Goal: Information Seeking & Learning: Learn about a topic

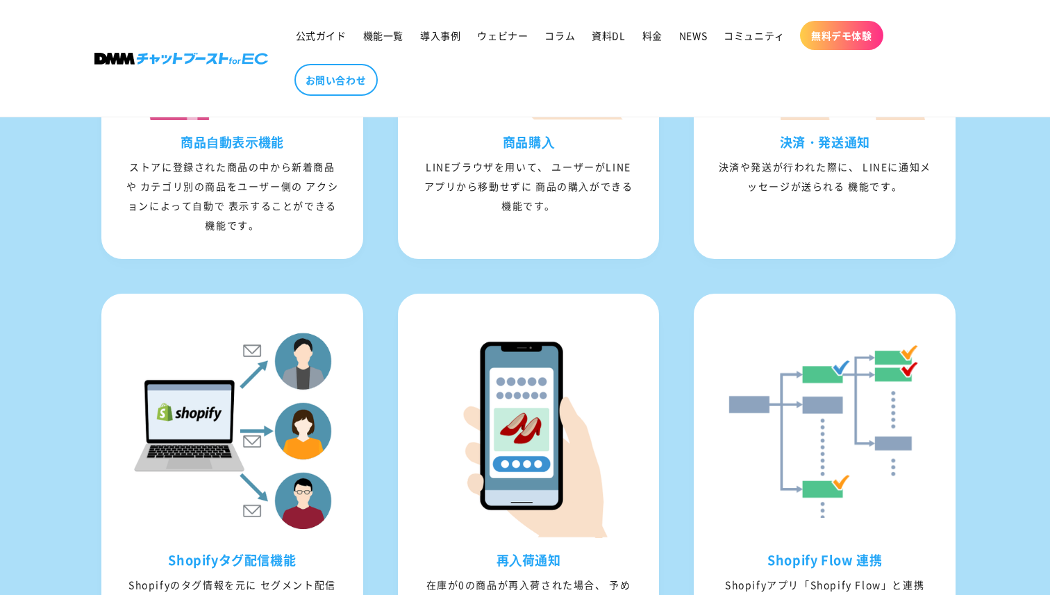
scroll to position [1413, 0]
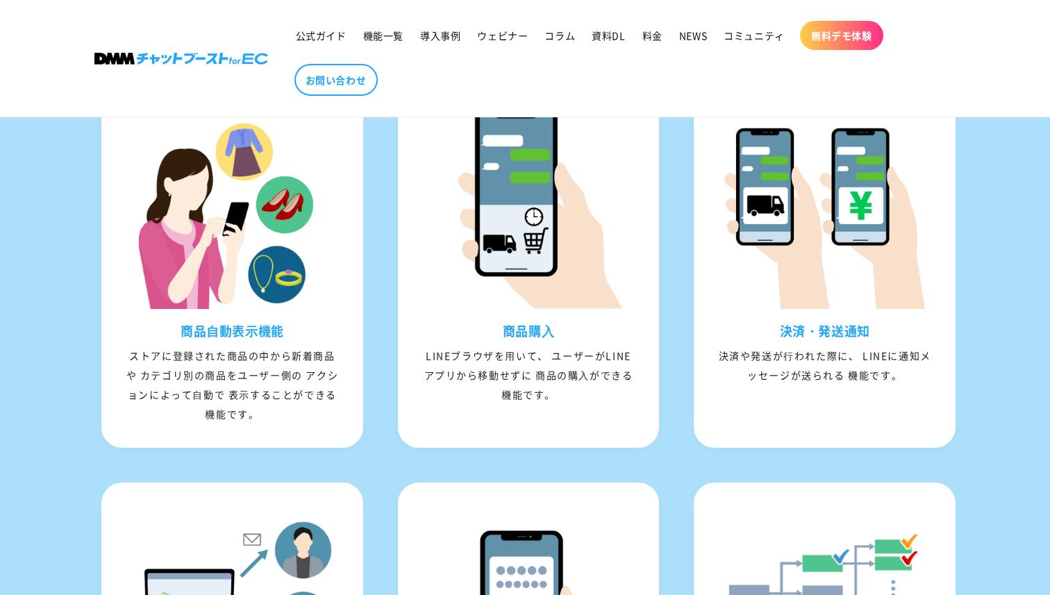
click at [83, 381] on ul "商品⾃動表⽰機能 ストアに登録された商品の中から新着商品や カテゴリ別の商品をユーザー側の アクションによって⾃動で 表⽰することができる機能です。 商品購⼊…" at bounding box center [525, 469] width 889 height 836
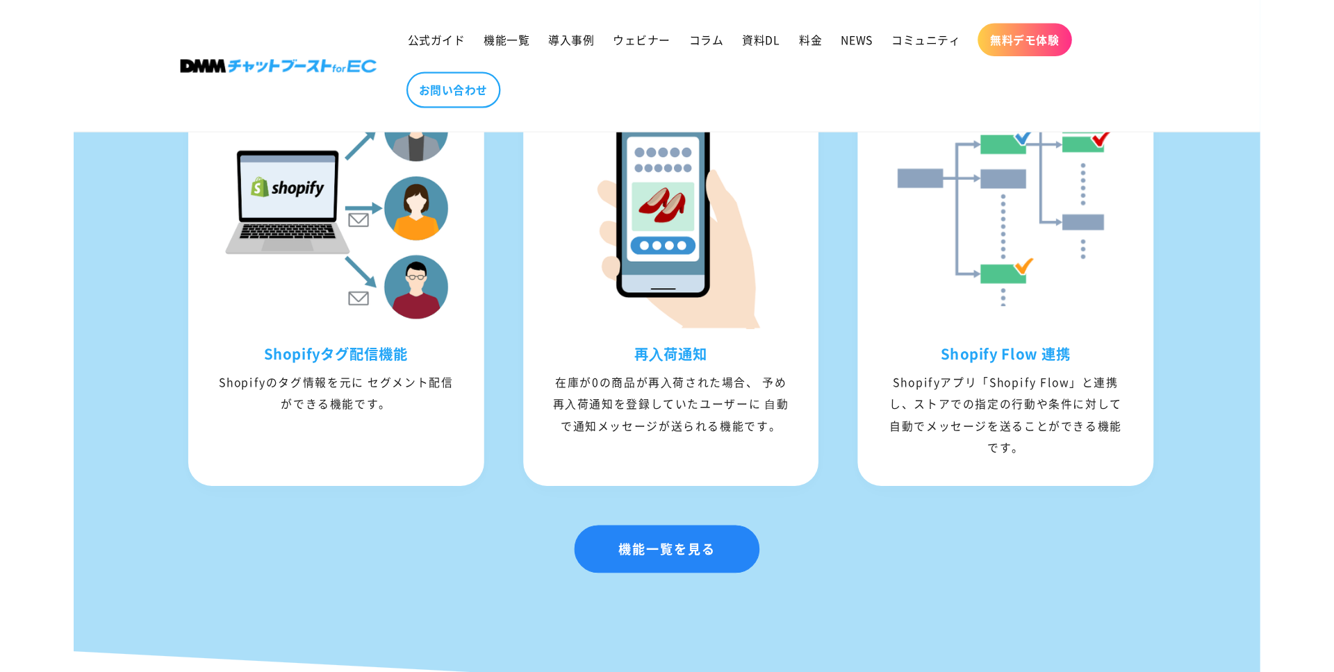
scroll to position [1849, 0]
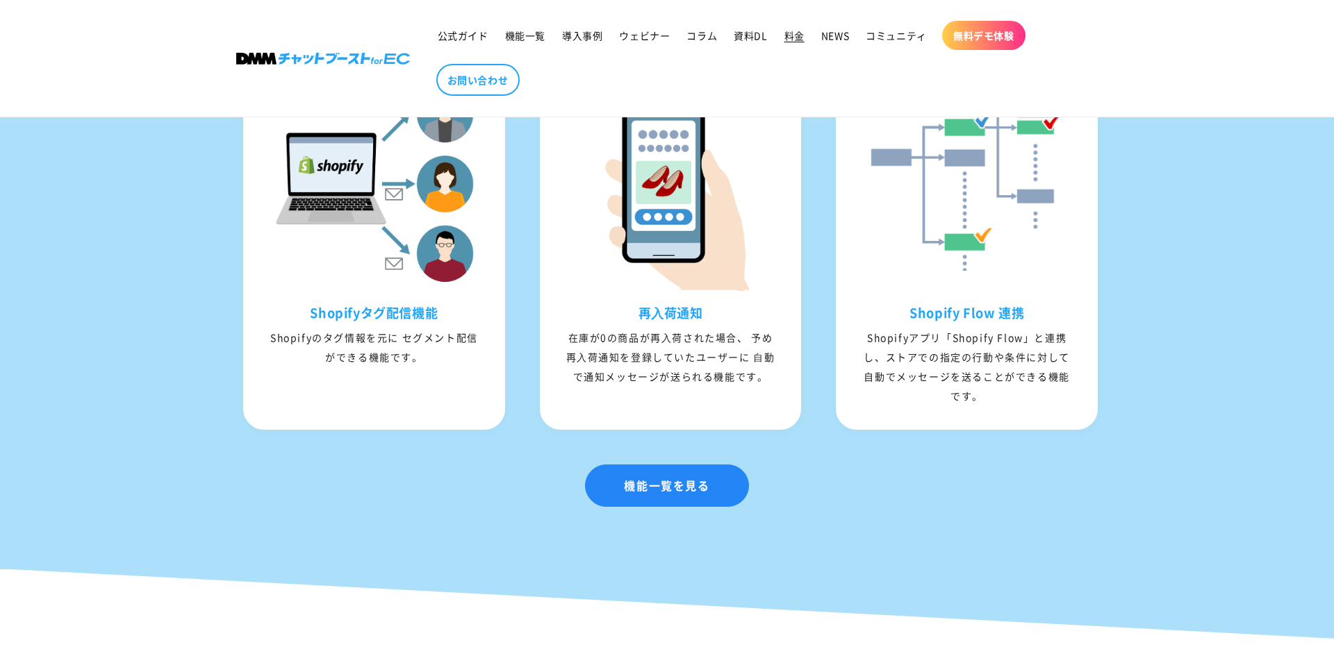
click at [790, 40] on span "料金" at bounding box center [794, 35] width 20 height 13
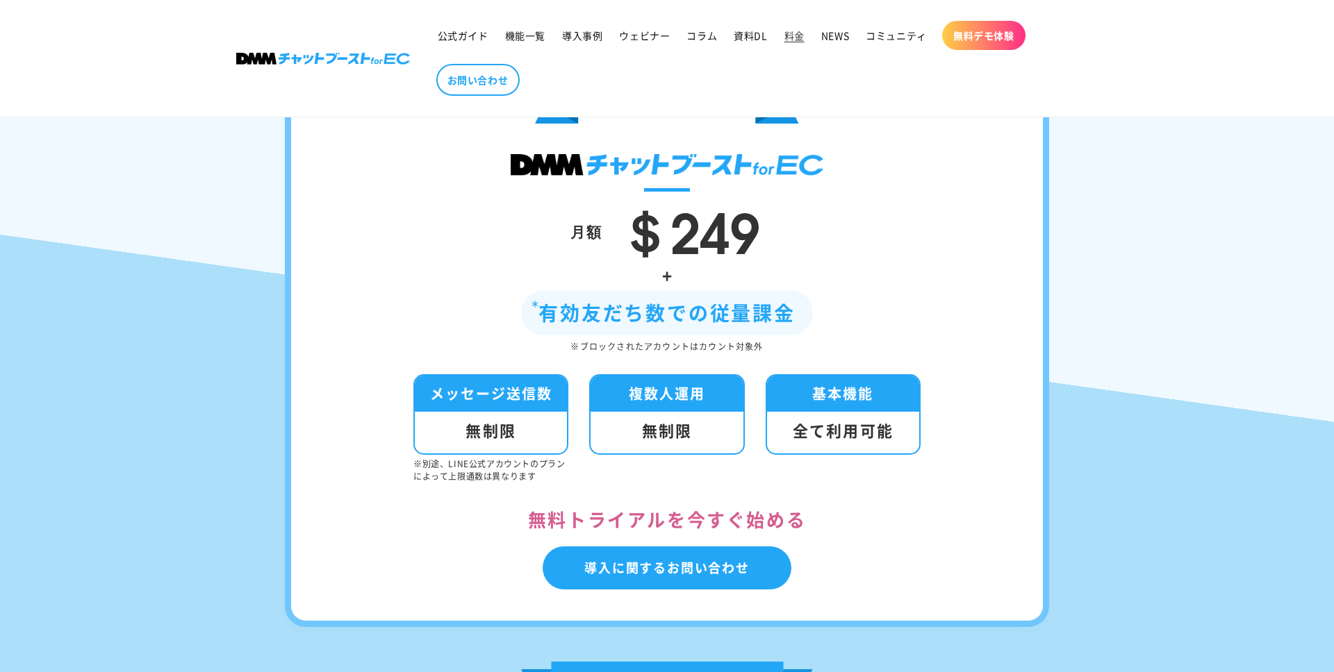
scroll to position [238, 0]
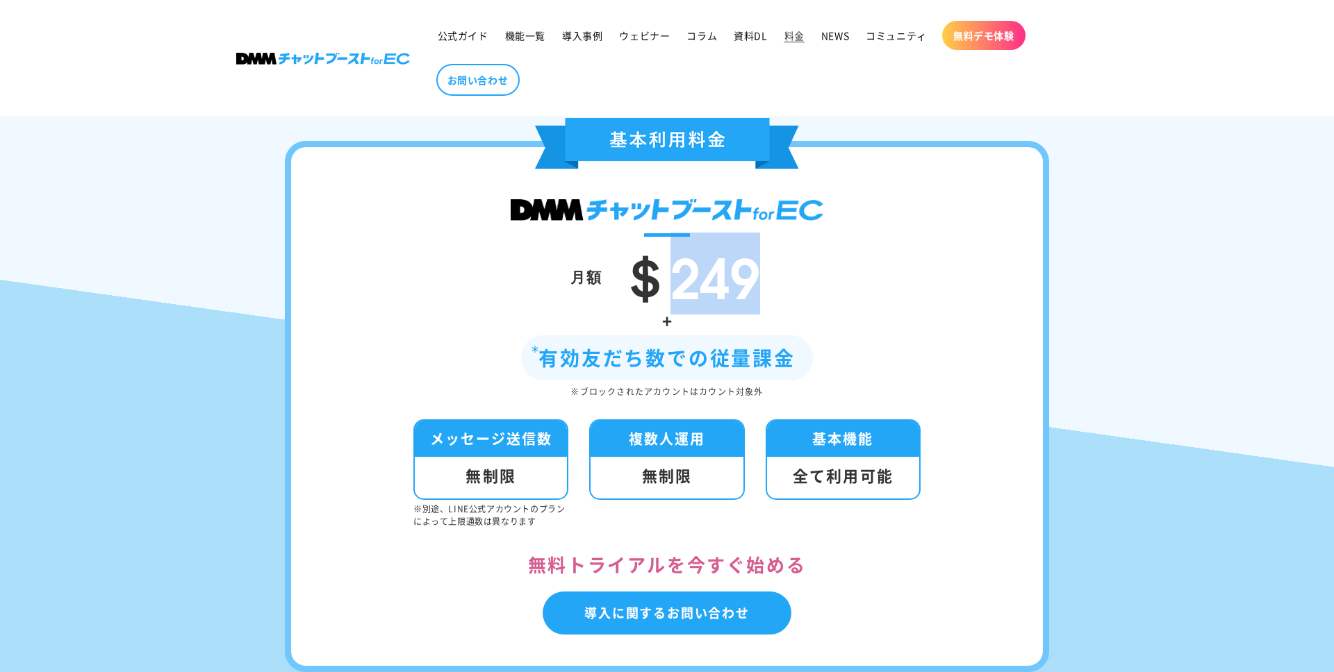
drag, startPoint x: 670, startPoint y: 299, endPoint x: 778, endPoint y: 299, distance: 107.7
click at [778, 299] on div "月額 ＄249" at bounding box center [667, 276] width 668 height 58
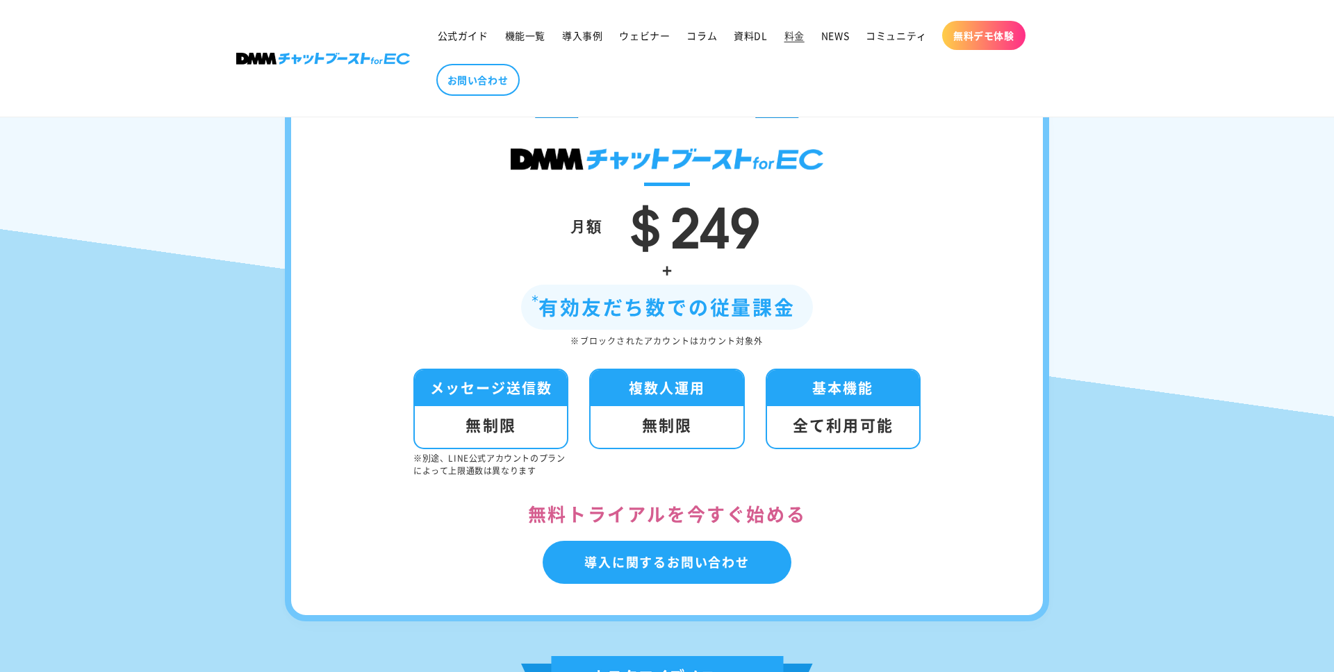
scroll to position [278, 0]
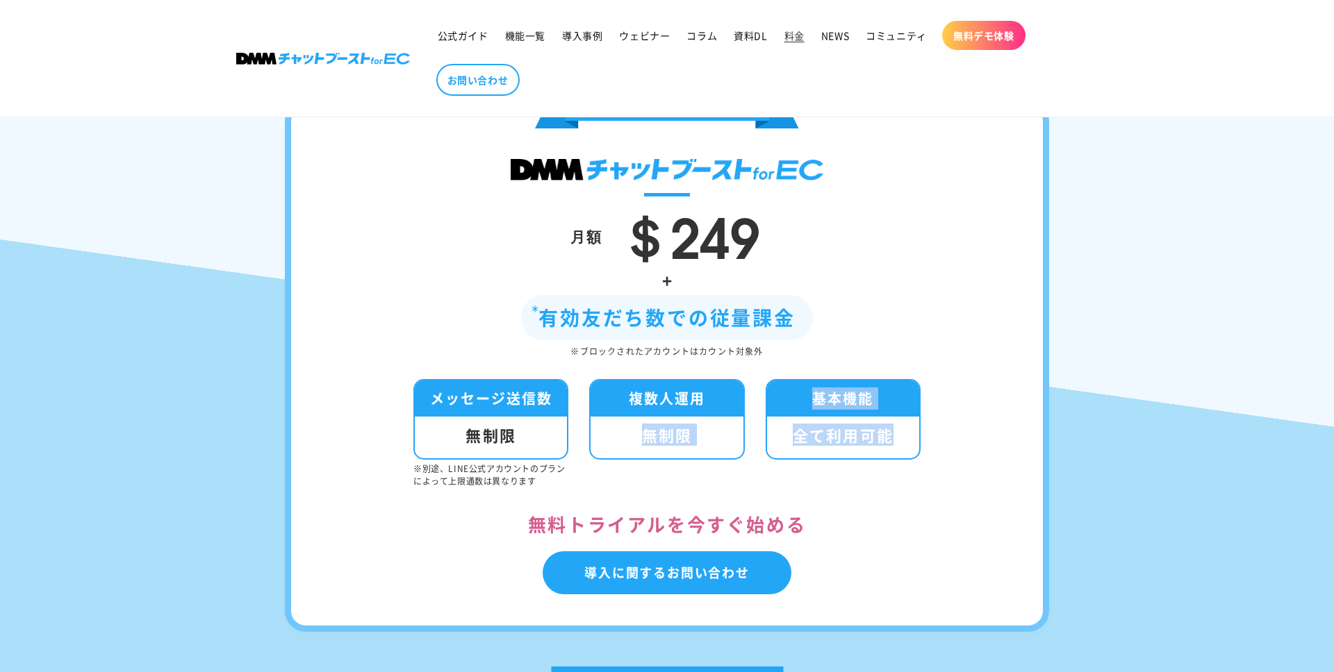
drag, startPoint x: 625, startPoint y: 438, endPoint x: 900, endPoint y: 438, distance: 275.1
click at [899, 438] on ul "メッセージ送信数 無制限 ※別途、LINE公式アカウントのプランによって上限通数は異なります 複数人運用 無制限 基本機能 全て利用可能" at bounding box center [666, 433] width 507 height 108
click at [900, 438] on div "全て利用可能" at bounding box center [843, 438] width 152 height 42
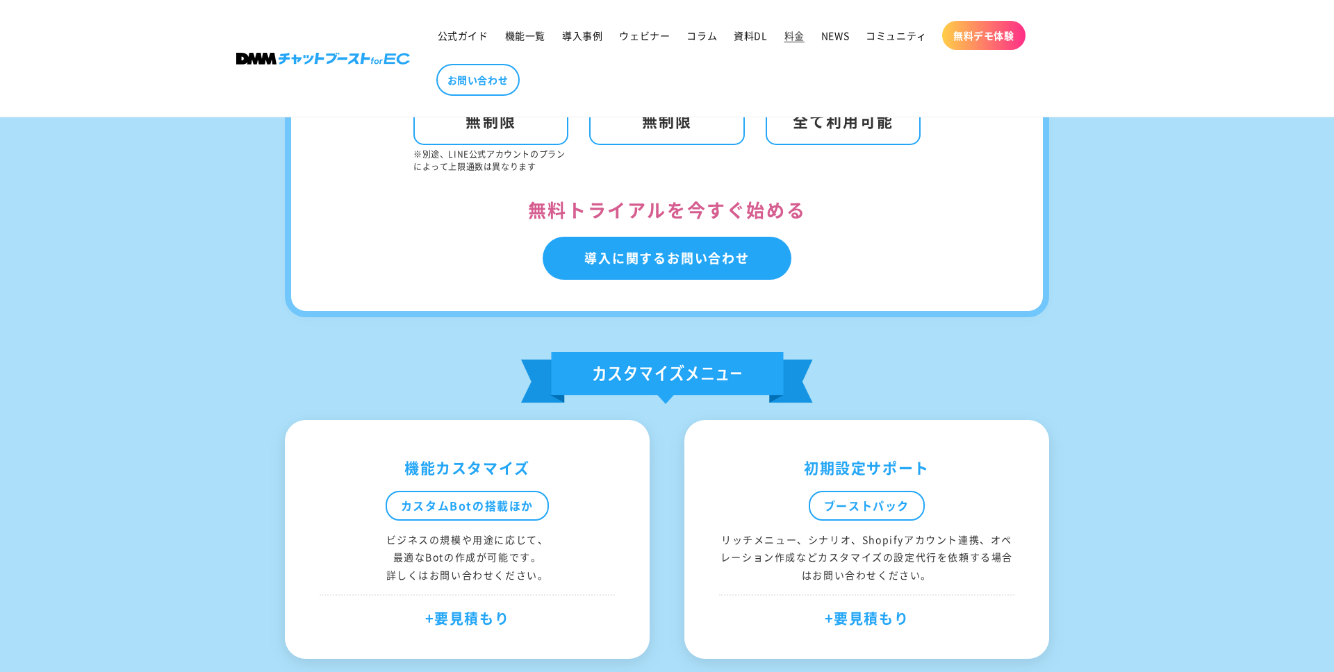
scroll to position [644, 0]
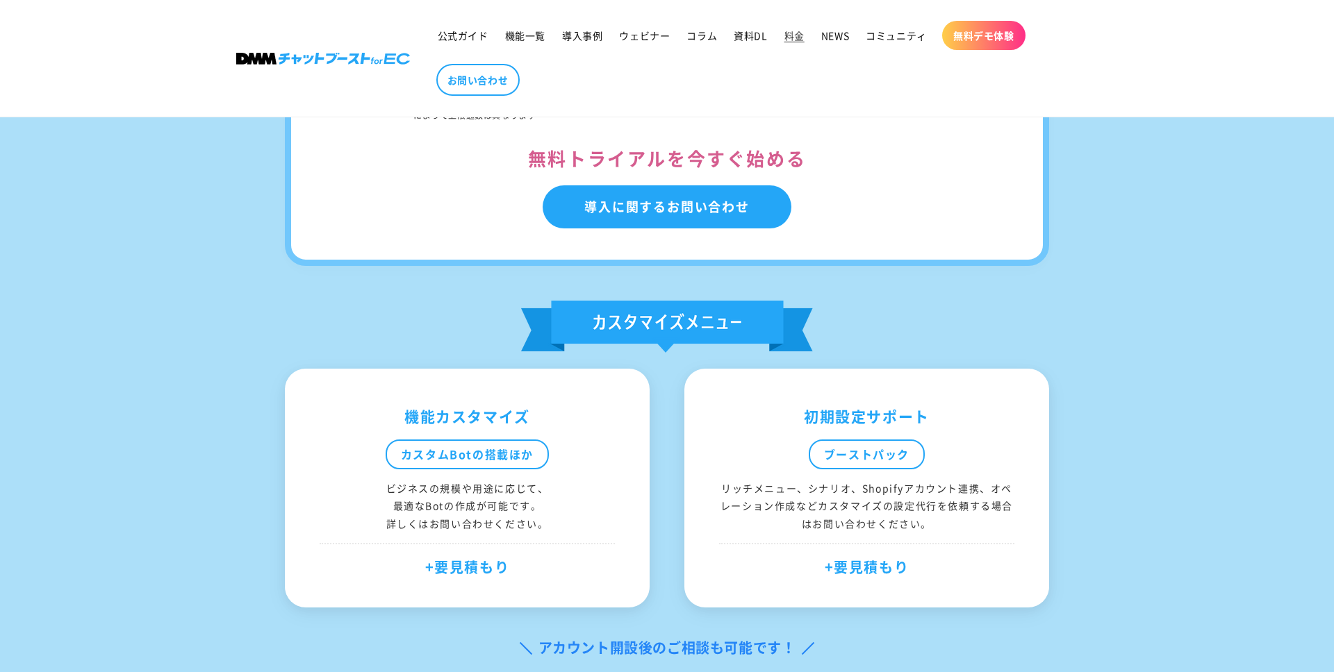
click at [666, 430] on div "機能カスタマイズ カスタムBotの搭載ほか ビジネスの規模や用途に応じて、 最適なBotの作成が可能です。 詳しくはお問い合わせください。 +要見積もり 初期…" at bounding box center [667, 488] width 764 height 239
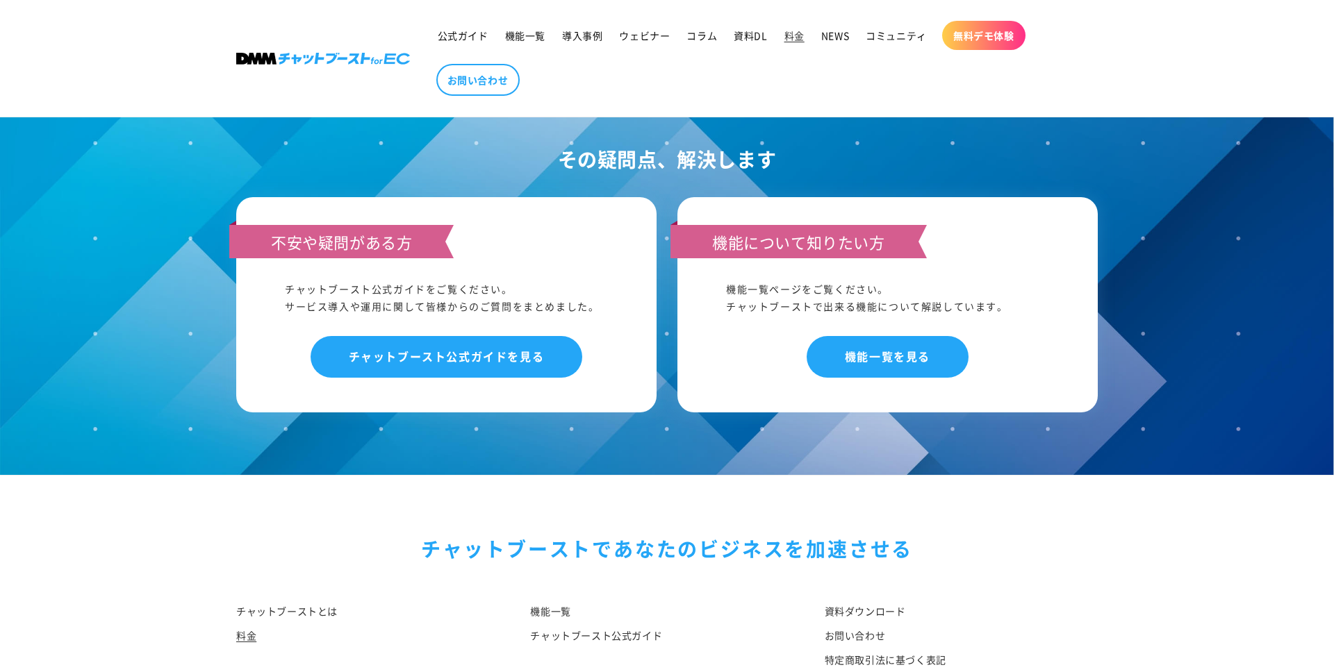
scroll to position [1471, 0]
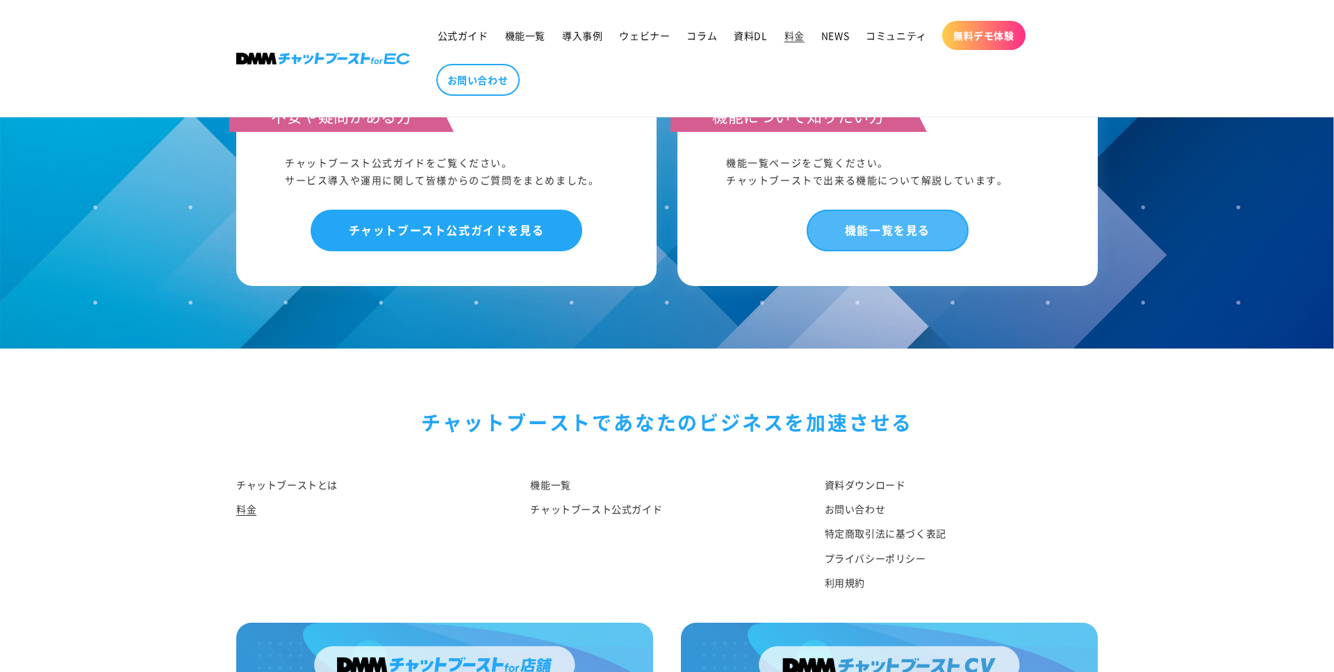
click at [877, 229] on link "機能一覧を見る" at bounding box center [888, 230] width 162 height 41
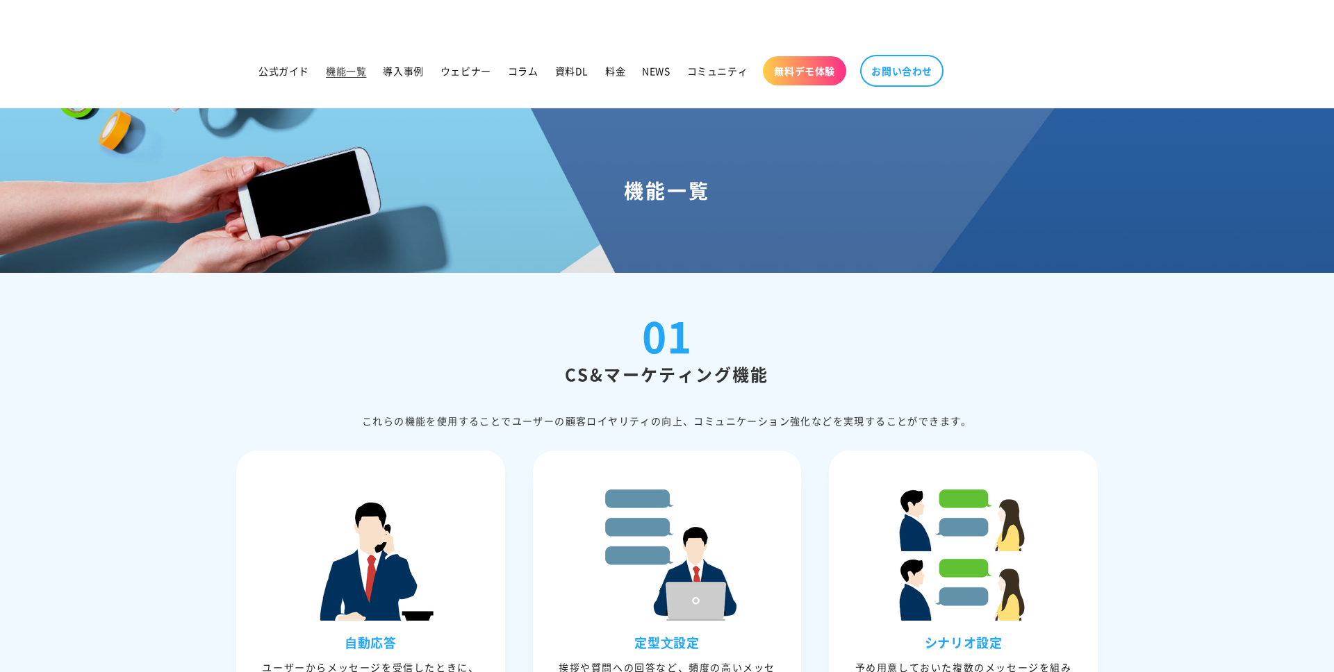
scroll to position [307, 0]
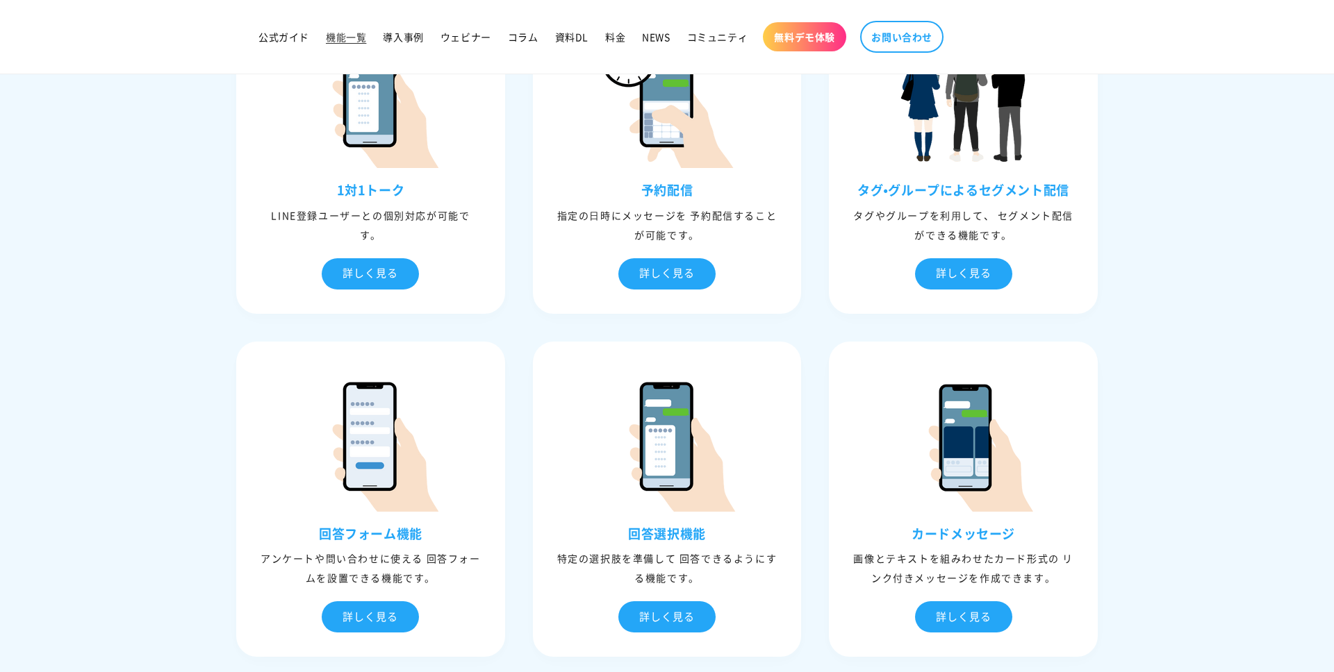
scroll to position [816, 0]
click at [517, 325] on div "⾃動応答 ユーザーからメッセージを受信したときに、事前に設定しておいたメッセージで返信する機能です。 詳しく見る ⾃動応答 キーワード文章を作成 キーワードを…" at bounding box center [666, 509] width 889 height 1776
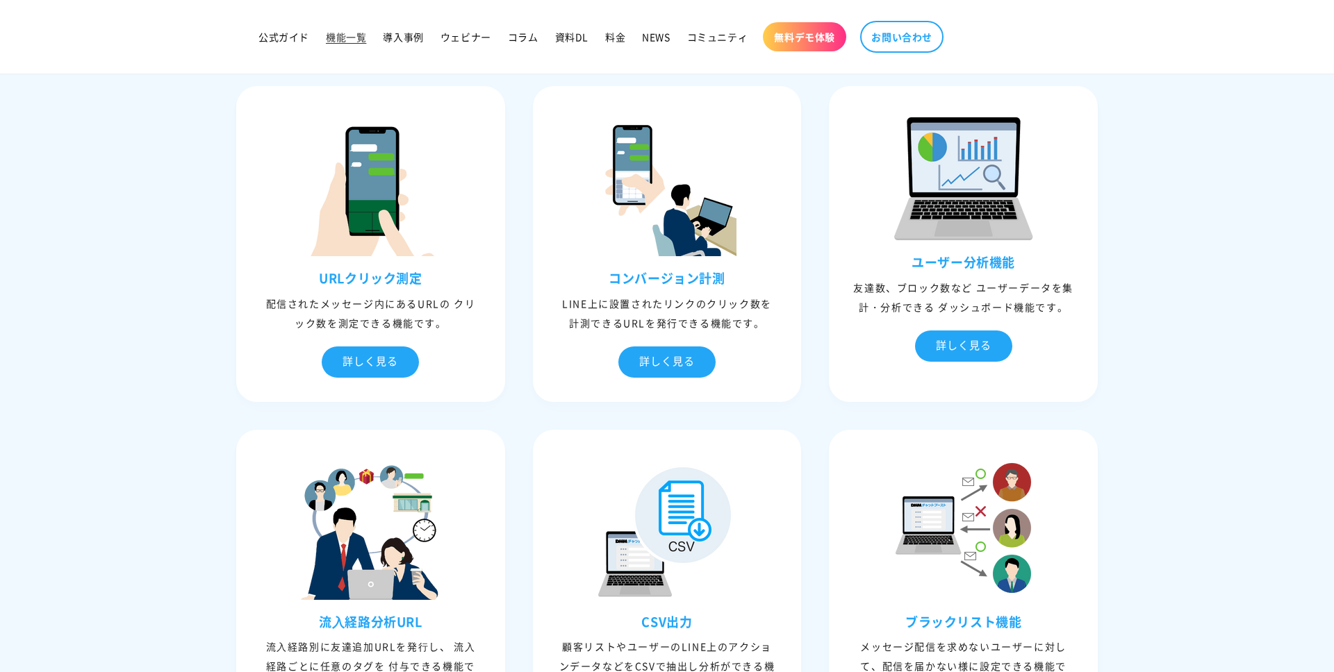
scroll to position [3526, 0]
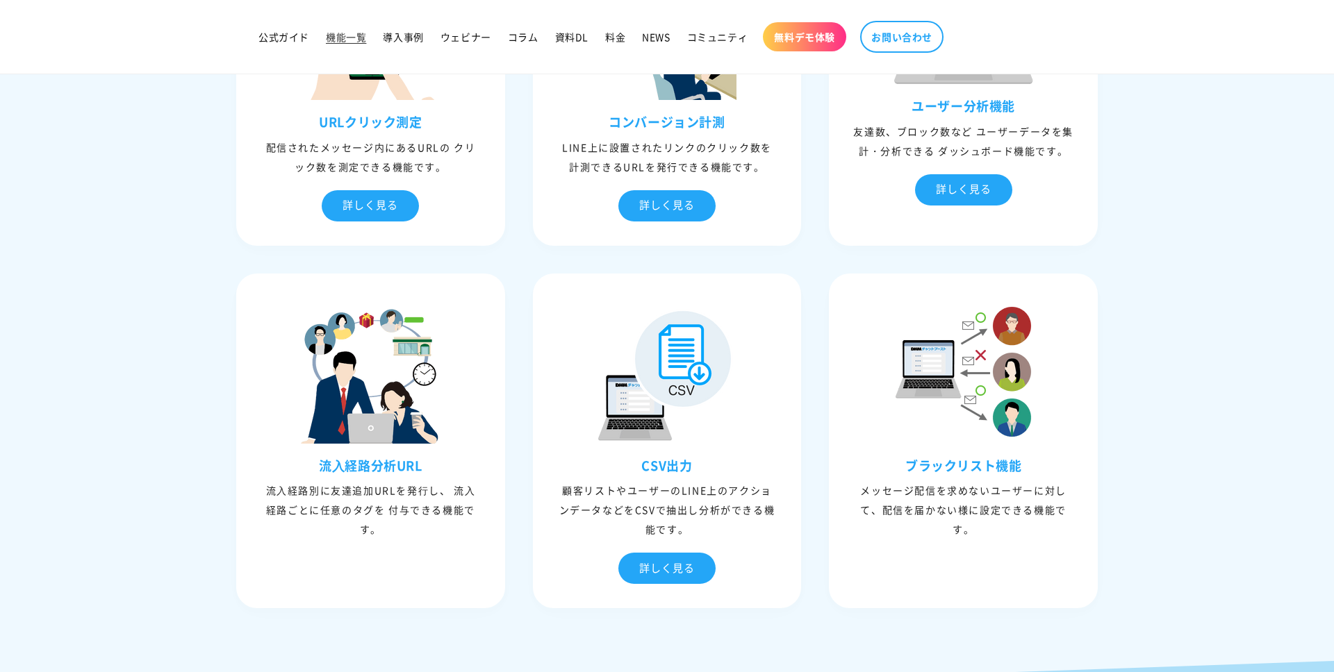
click at [508, 443] on div "URLクリック測定 配信されたメッセージ内にあるURLの クリック数を測定できる機能です。 詳しく見る URLクリック測定 URLごとにクリックした回数を測定…" at bounding box center [666, 269] width 889 height 706
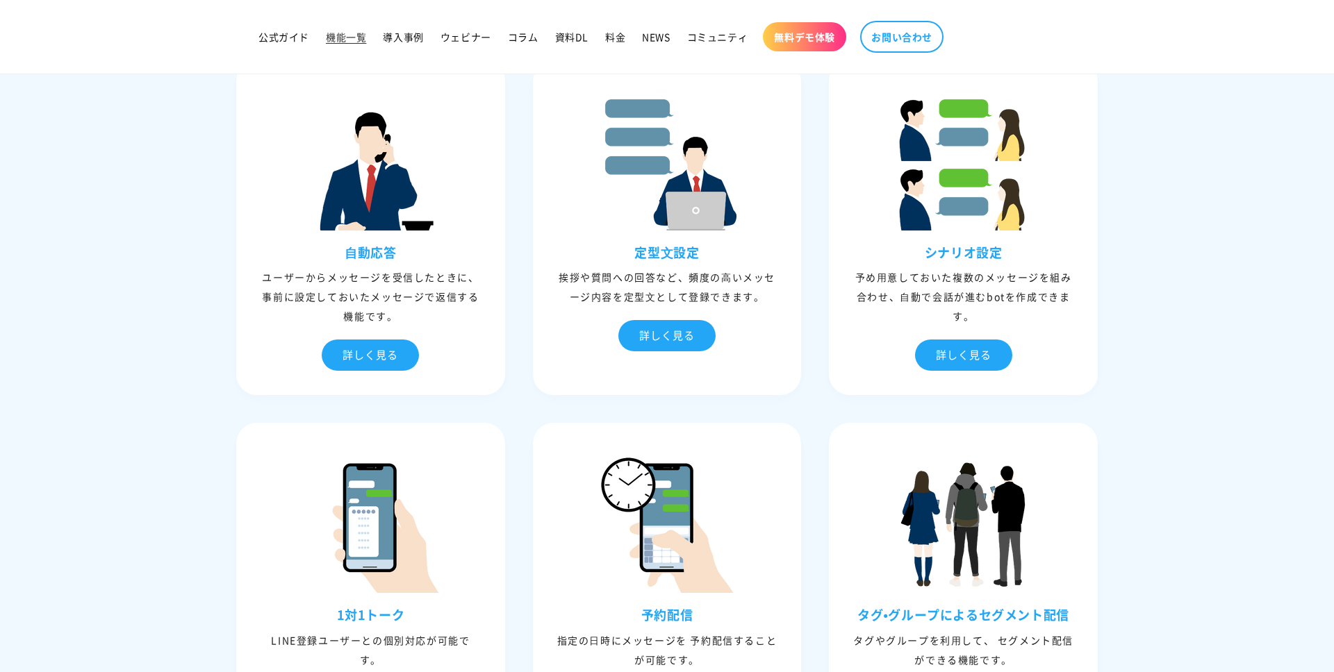
scroll to position [0, 0]
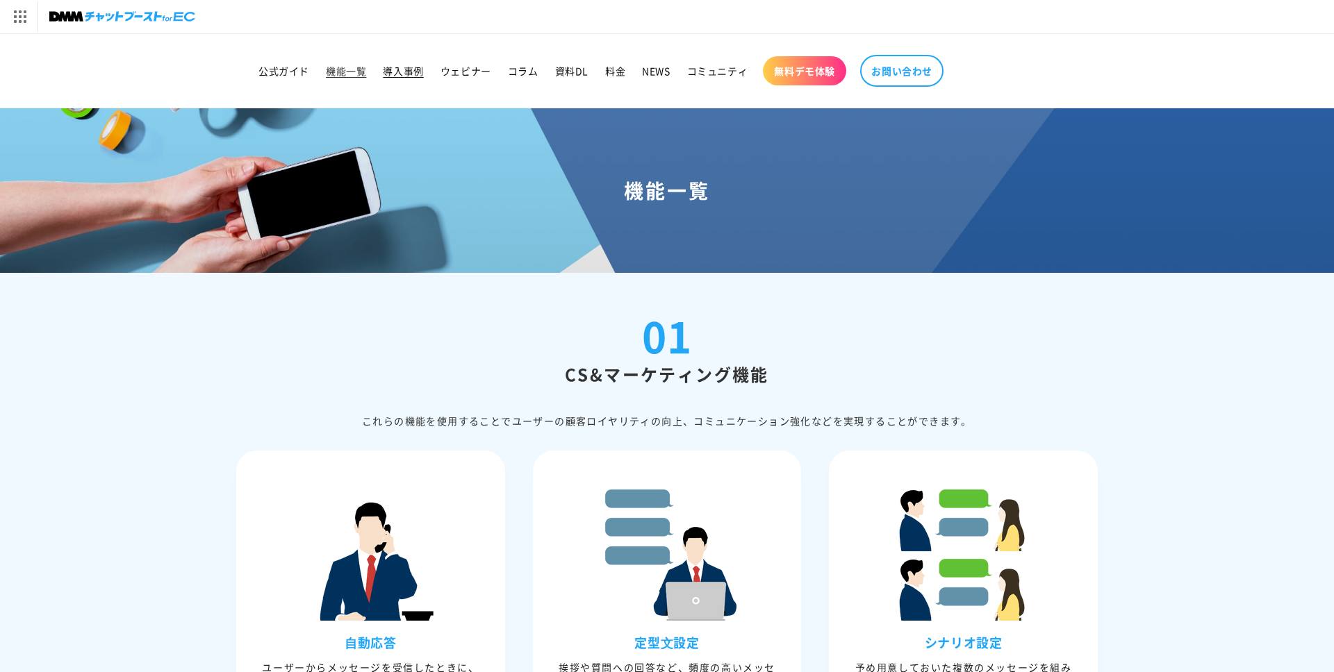
click at [400, 66] on span "導入事例" at bounding box center [403, 71] width 40 height 13
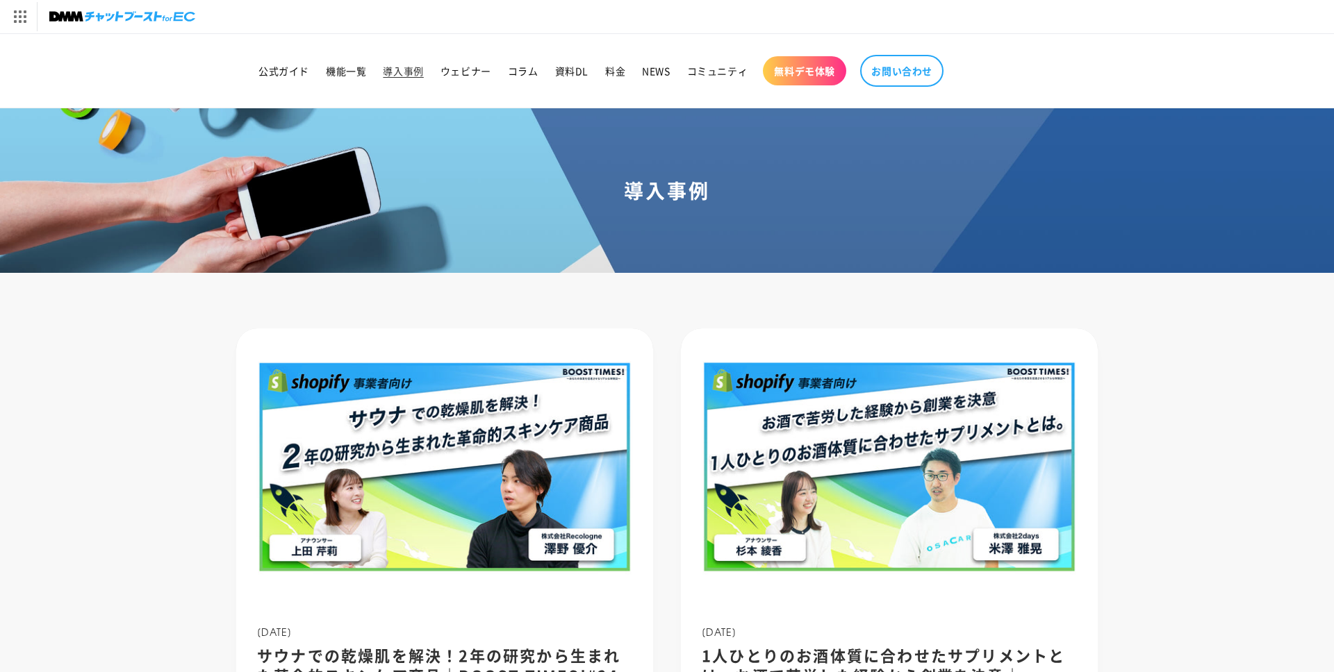
click at [522, 72] on span "コラム" at bounding box center [523, 71] width 31 height 13
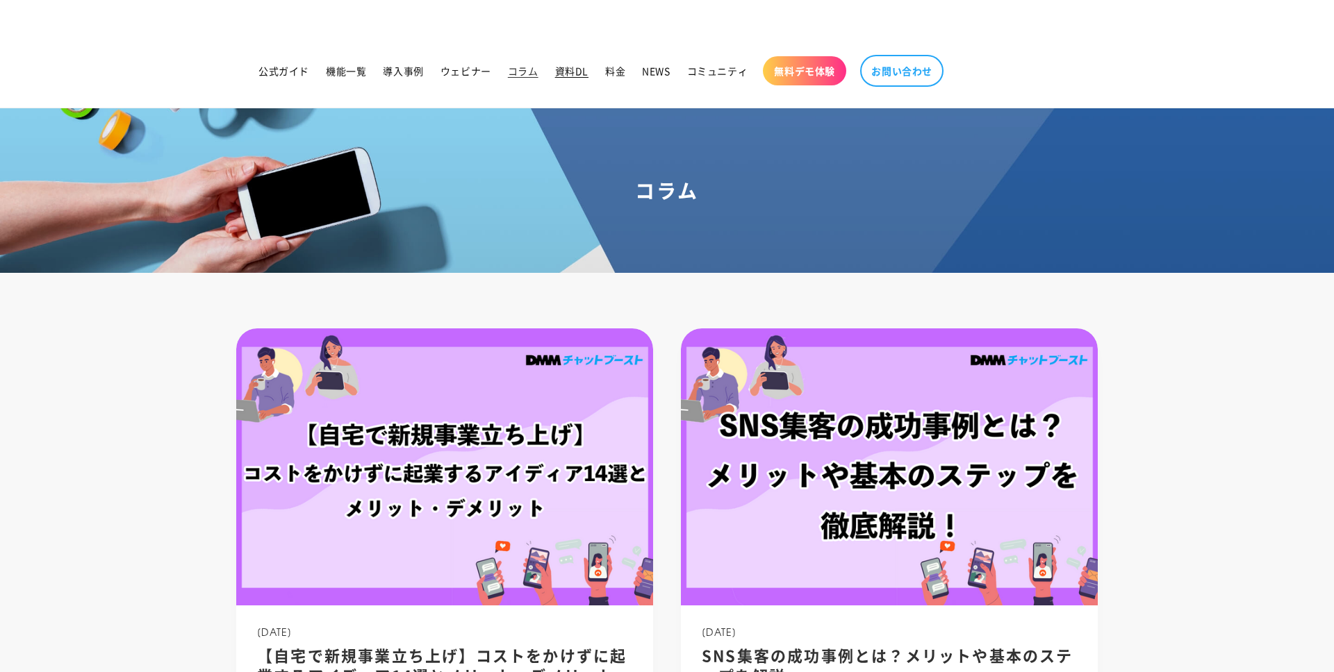
click at [562, 73] on span "資料DL" at bounding box center [571, 71] width 33 height 13
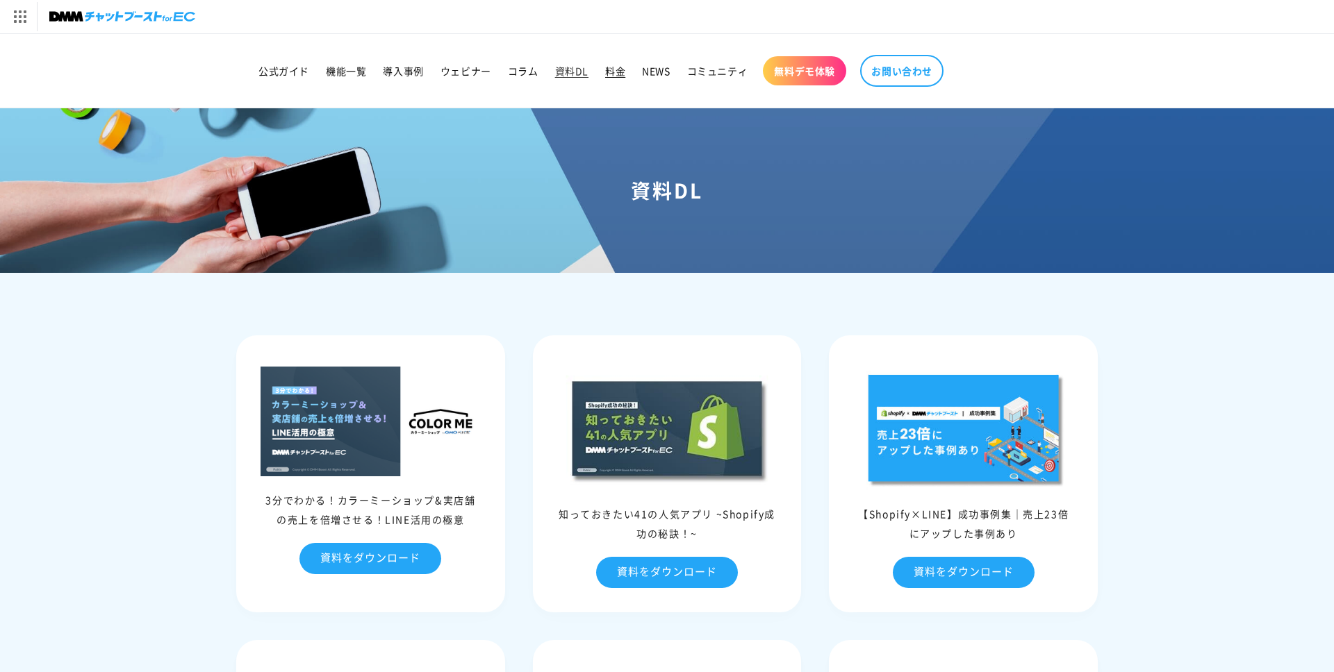
click at [610, 70] on span "料金" at bounding box center [615, 71] width 20 height 13
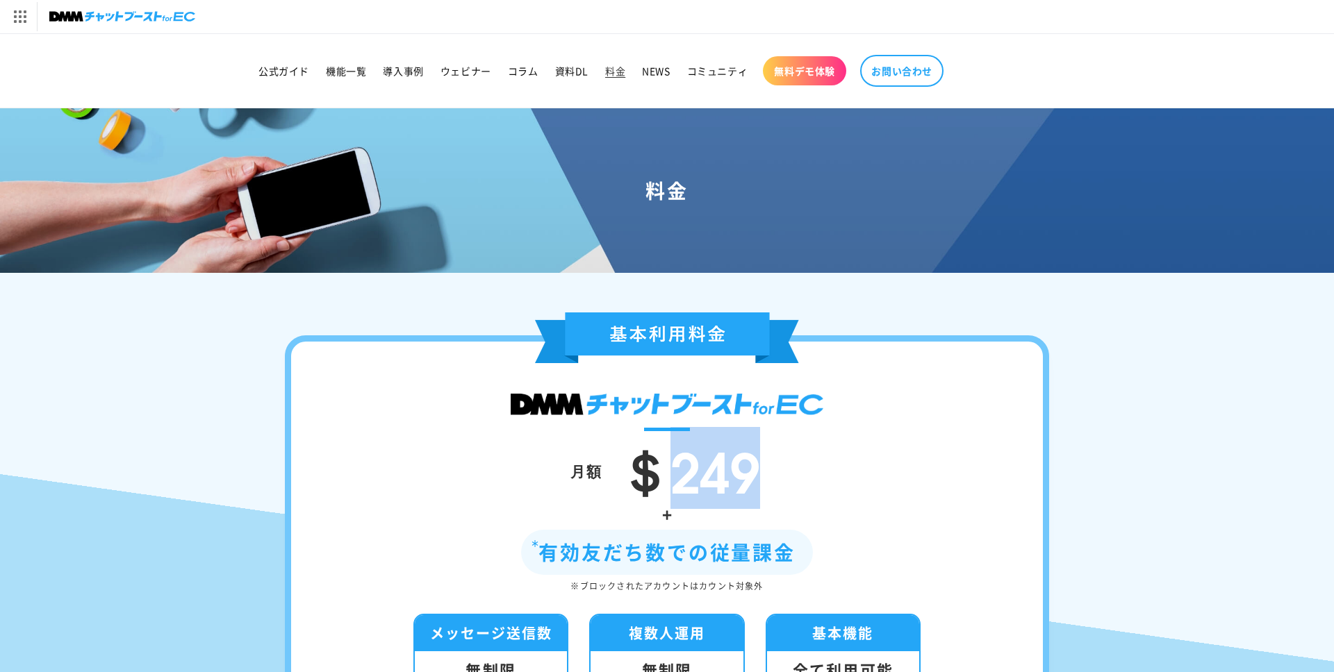
drag, startPoint x: 769, startPoint y: 475, endPoint x: 647, endPoint y: 476, distance: 122.3
click at [647, 476] on div "月額 ＄249" at bounding box center [667, 471] width 668 height 58
copy span "249"
click at [647, 476] on span "＄249" at bounding box center [688, 468] width 143 height 82
drag, startPoint x: 667, startPoint y: 476, endPoint x: 988, endPoint y: 476, distance: 320.9
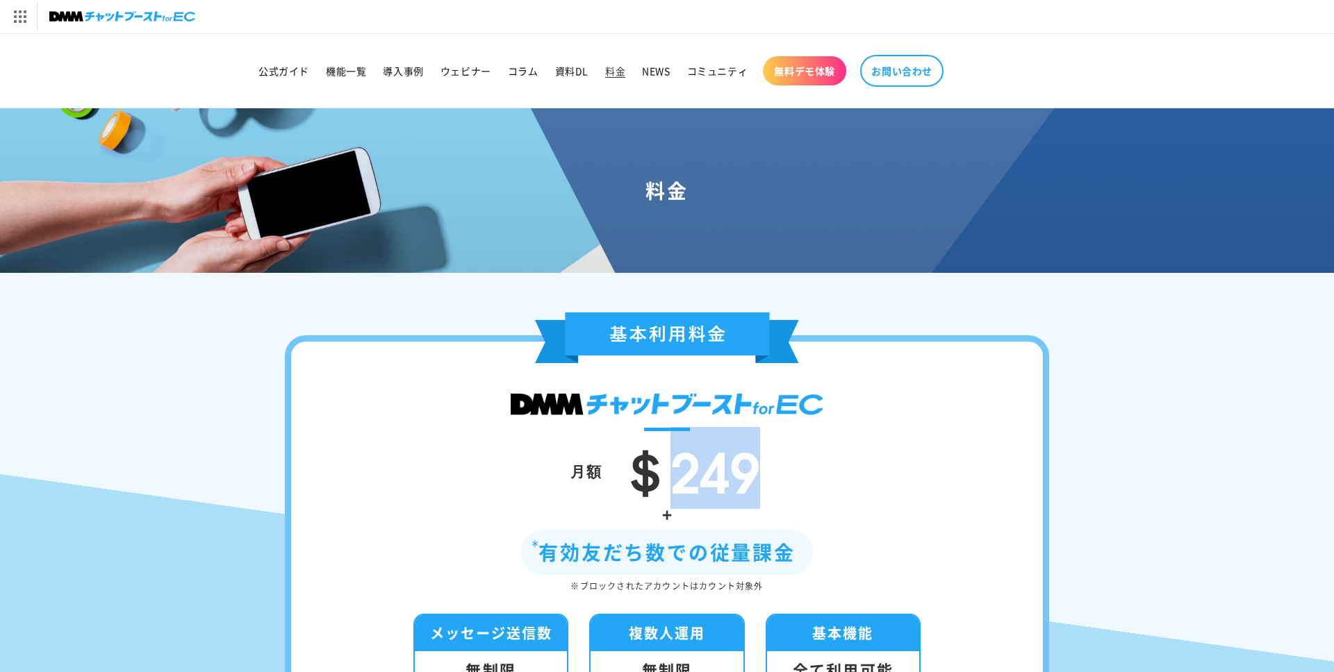
click at [988, 476] on div "月額 ＄249" at bounding box center [667, 471] width 668 height 58
click at [935, 488] on div "月額 ＄249" at bounding box center [667, 471] width 668 height 58
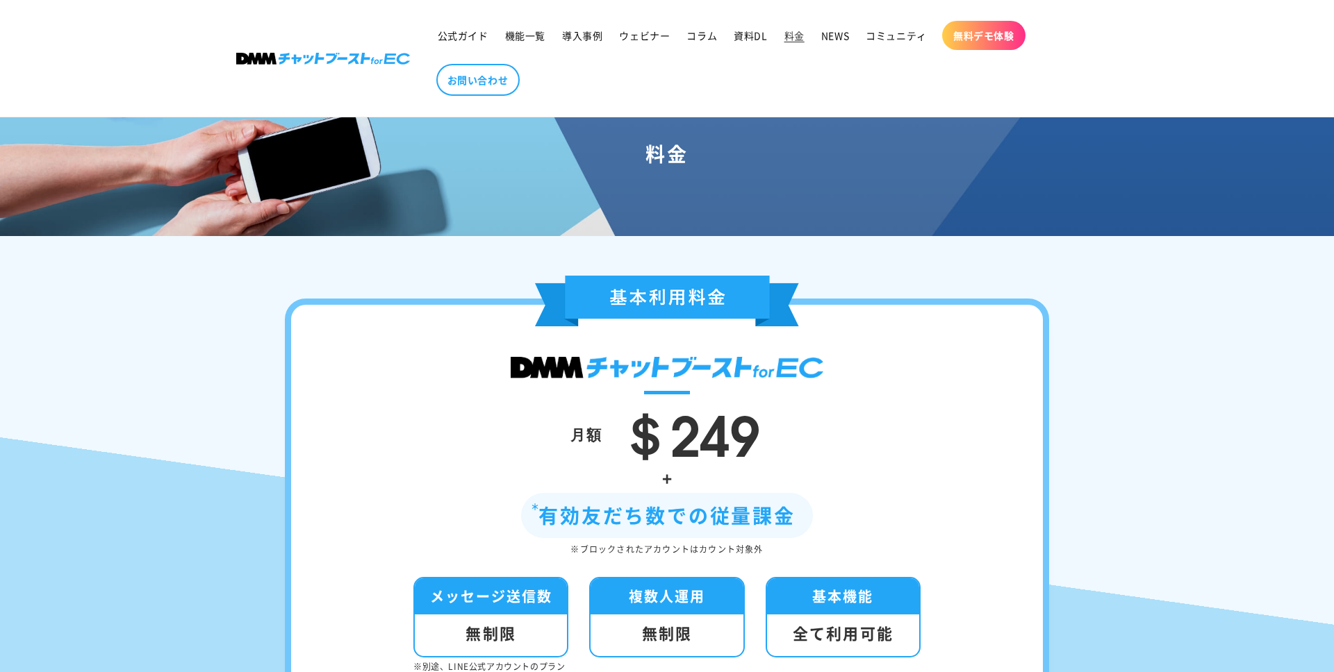
scroll to position [244, 0]
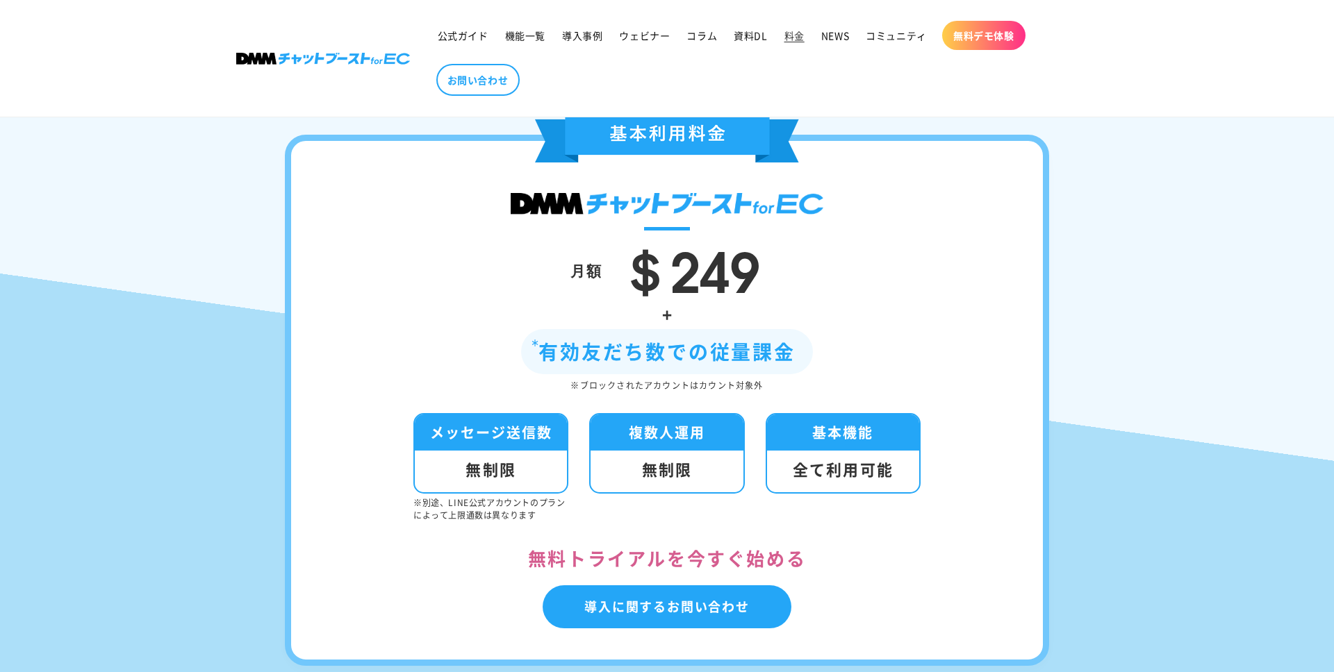
click at [579, 450] on ul "メッセージ送信数 無制限 ※別途、LINE公式アカウントのプランによって上限通数は異なります 複数人運用 無制限 基本機能 全て利用可能" at bounding box center [666, 467] width 507 height 108
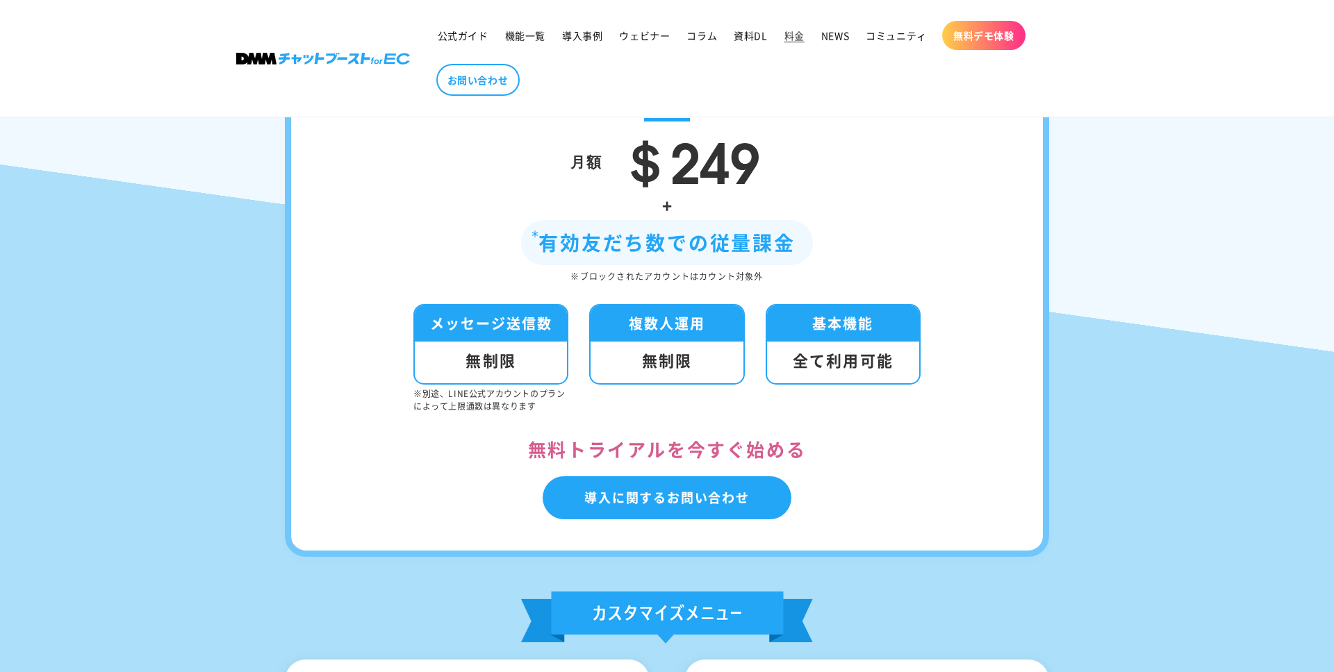
scroll to position [424, 0]
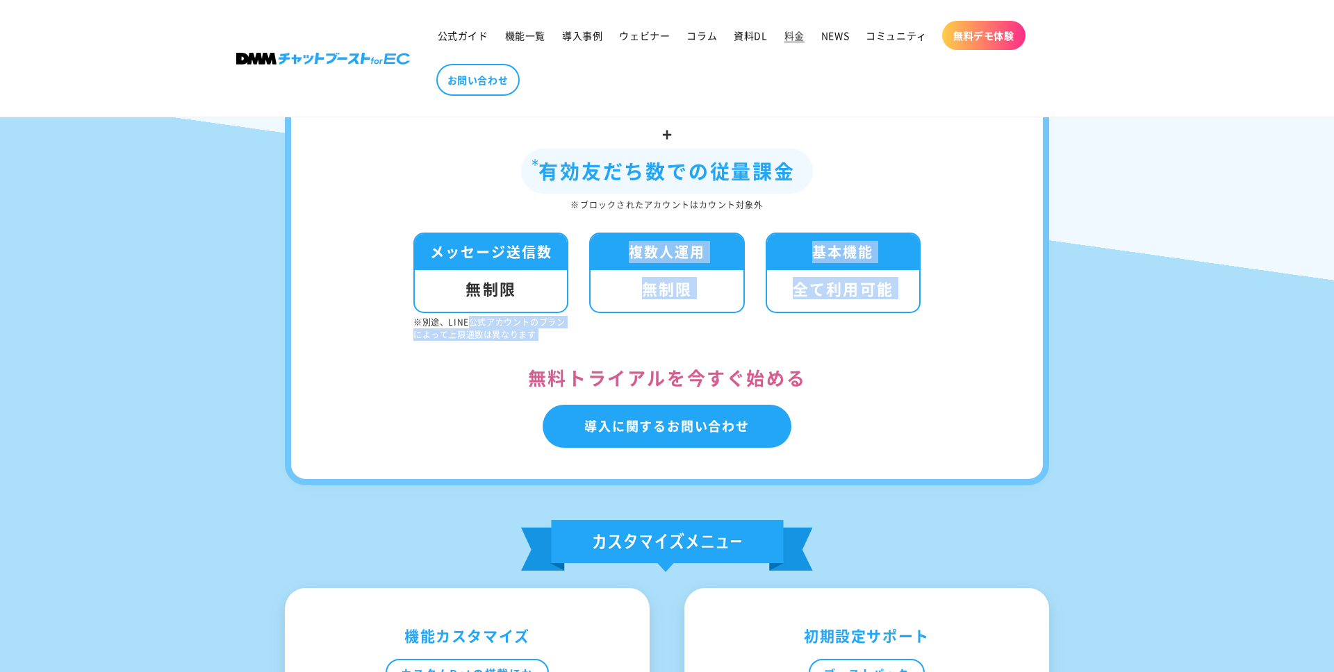
drag, startPoint x: 469, startPoint y: 324, endPoint x: 576, endPoint y: 353, distance: 110.7
click at [576, 353] on div "月額 ＄249 + 有効友だち数での従量課金 ※ブロックされたアカウントはカウント対象外 メッセージ送信数 無制限 ※別途、LINE公式アカウントのプランによ…" at bounding box center [667, 219] width 764 height 531
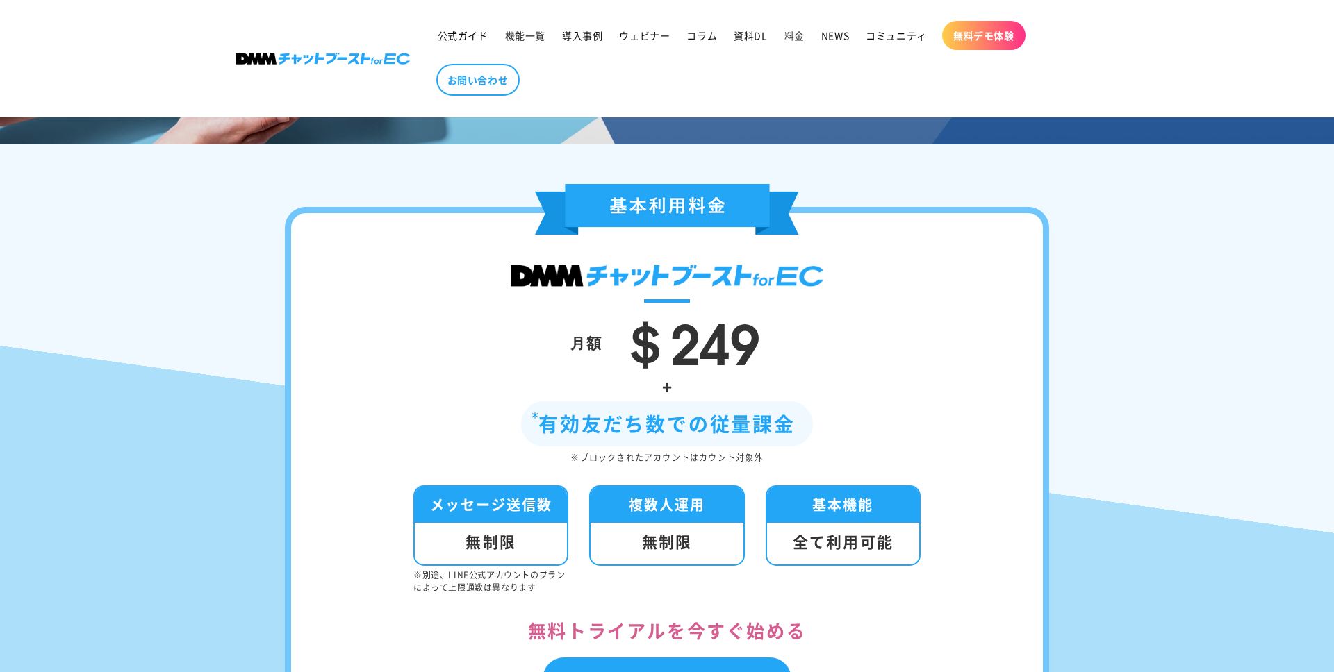
scroll to position [151, 0]
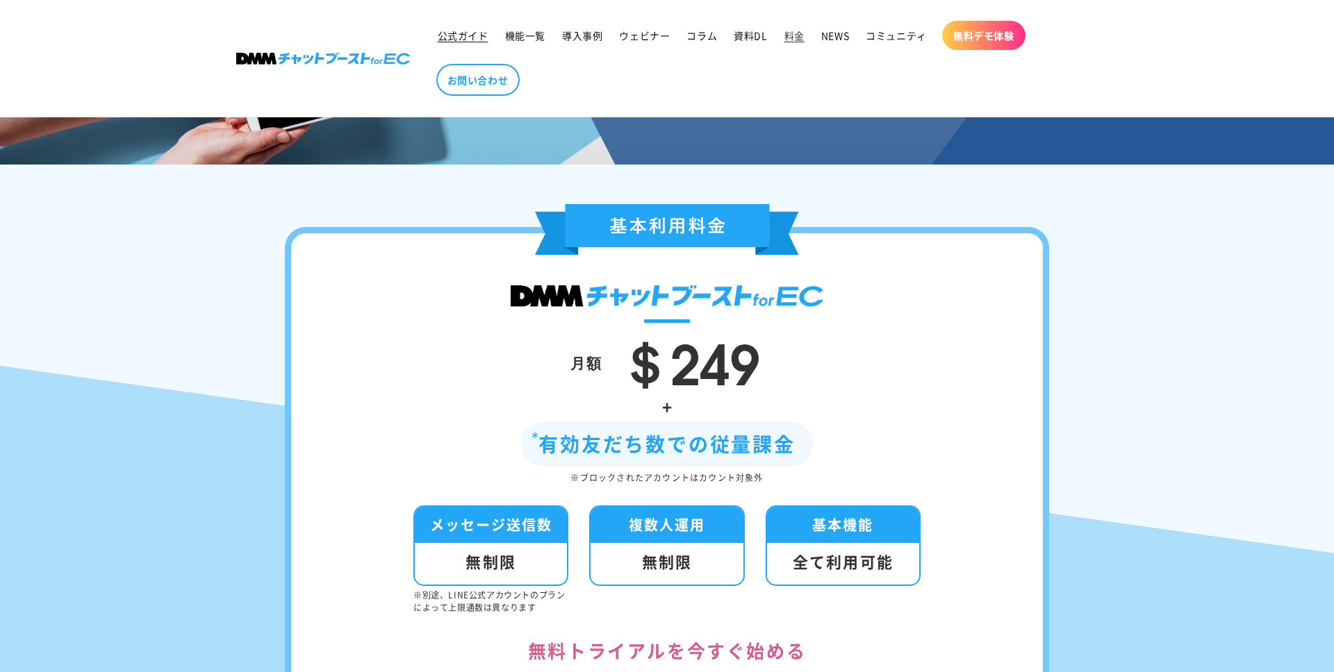
click at [458, 29] on span "公式ガイド" at bounding box center [463, 35] width 51 height 13
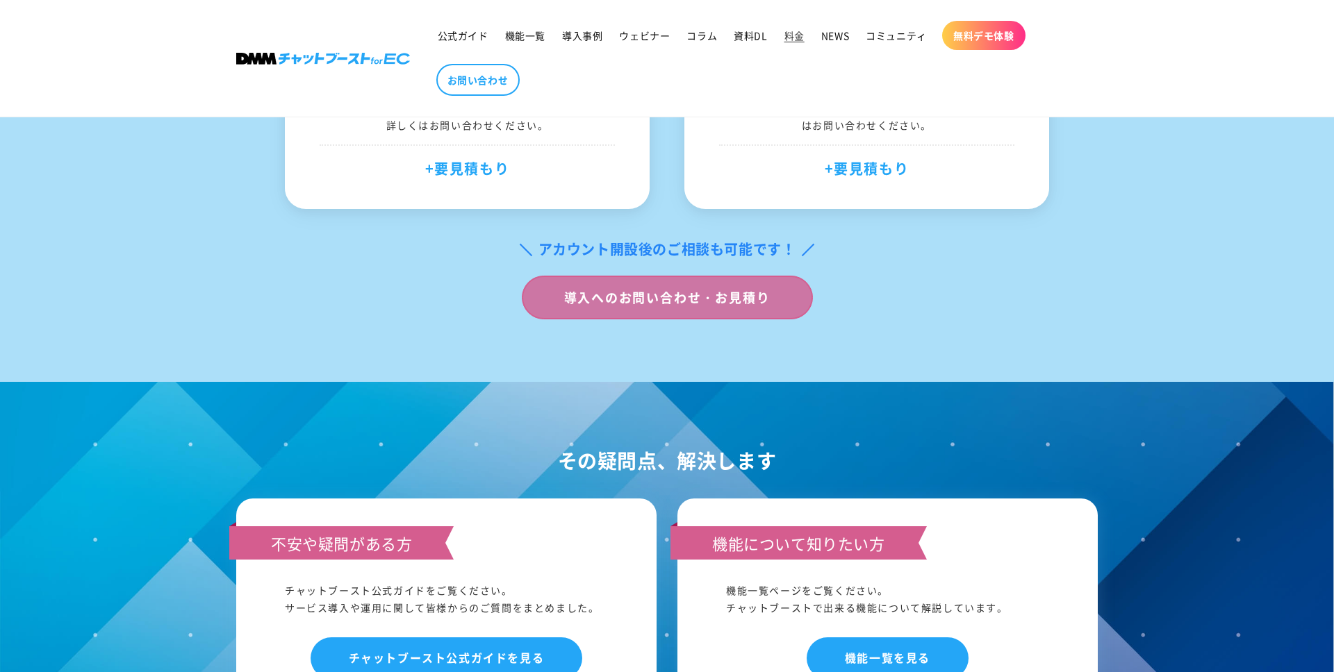
scroll to position [1343, 0]
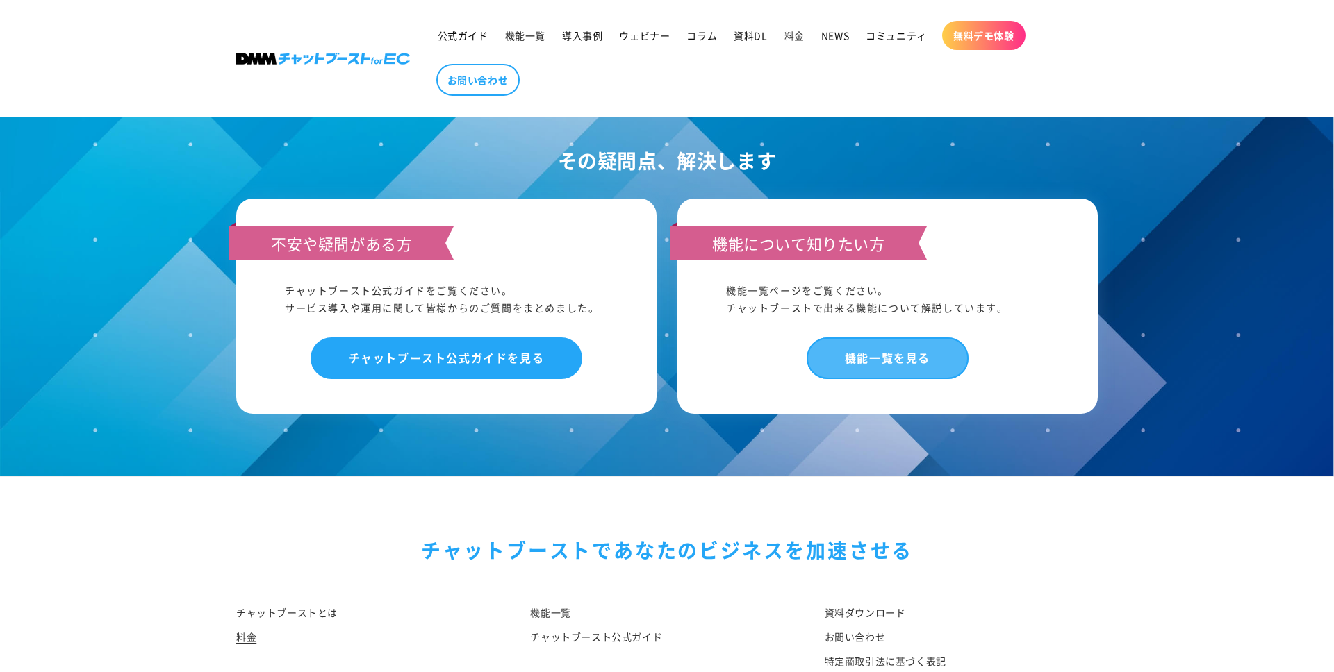
click at [939, 342] on link "機能一覧を見る" at bounding box center [888, 358] width 162 height 41
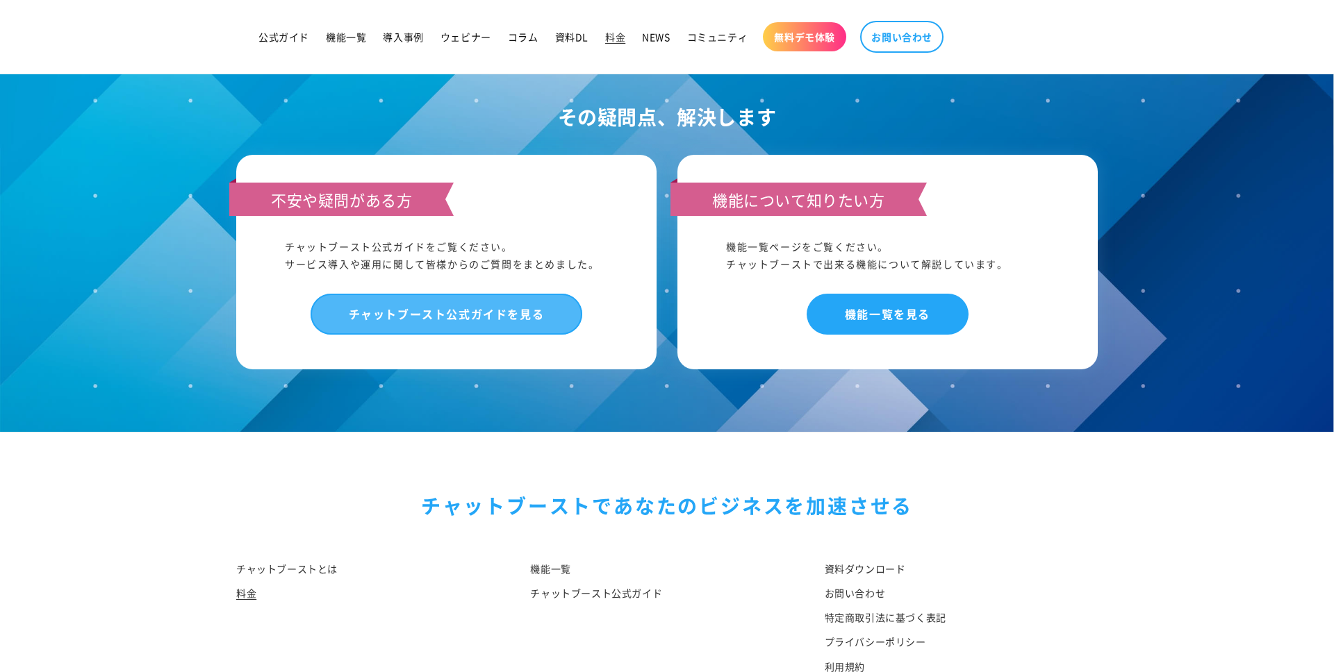
scroll to position [1386, 0]
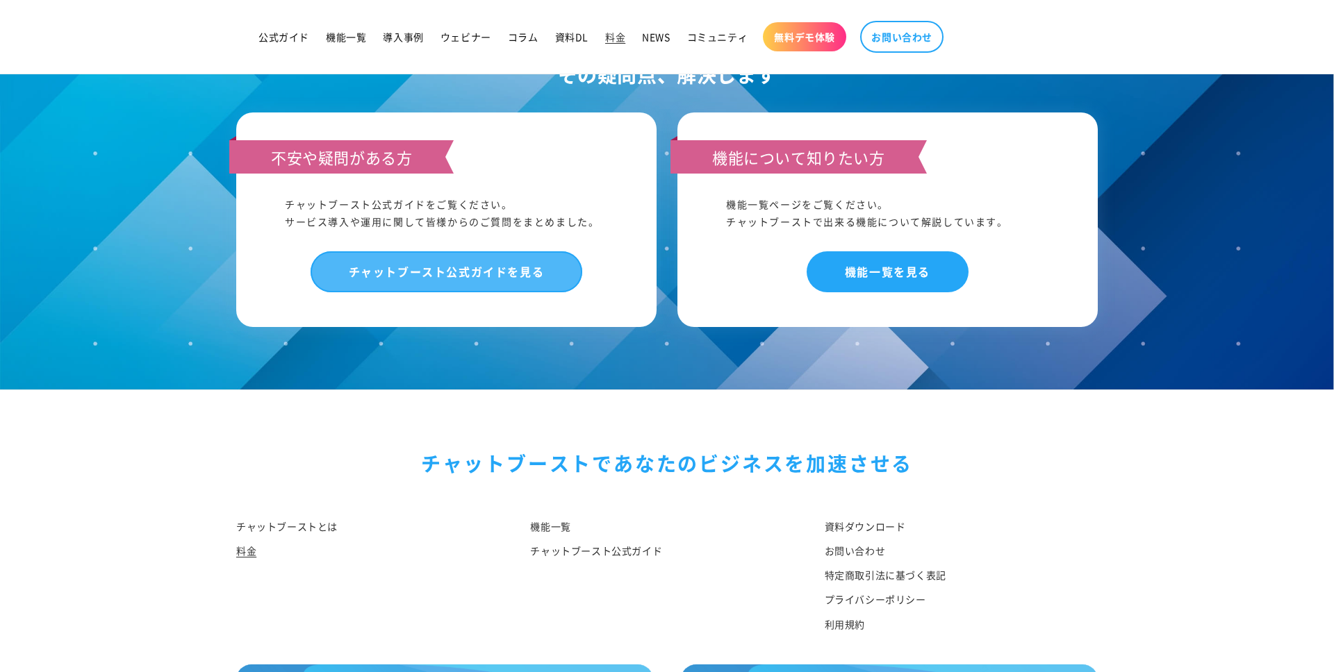
click at [455, 292] on link "チャットブースト公式ガイドを見る" at bounding box center [447, 271] width 272 height 41
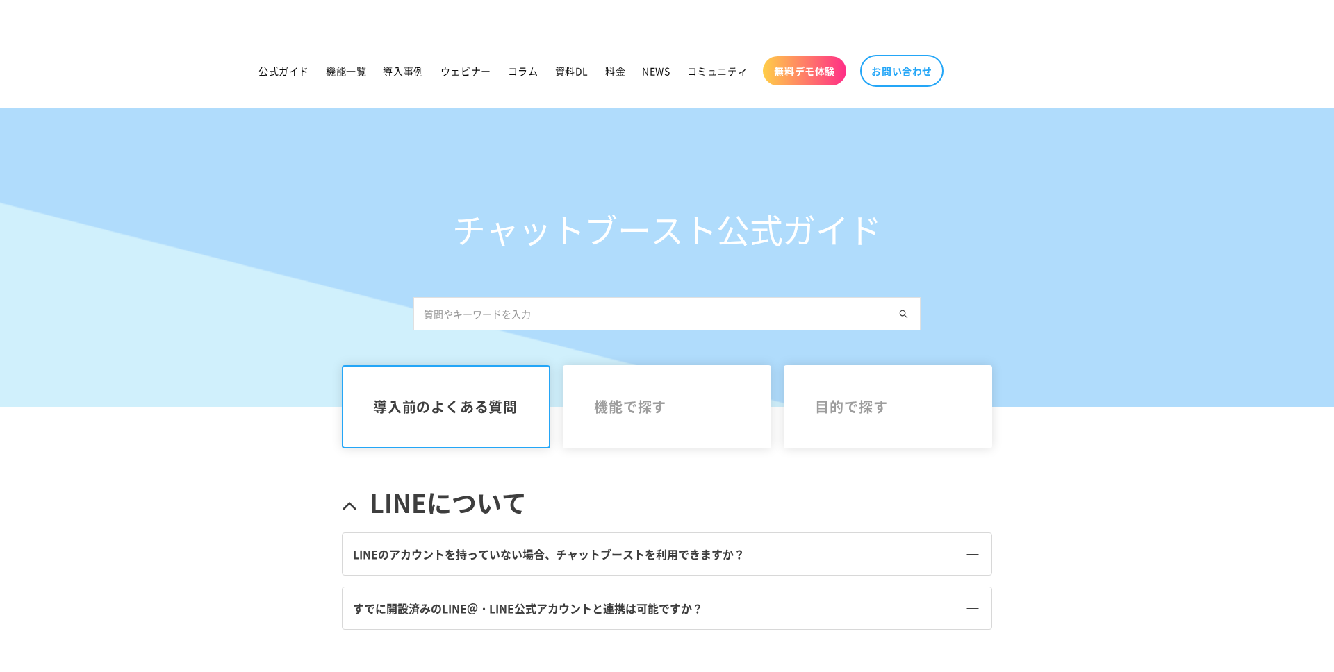
click at [377, 333] on div "チャットブースト公式ガイド" at bounding box center [667, 257] width 1334 height 299
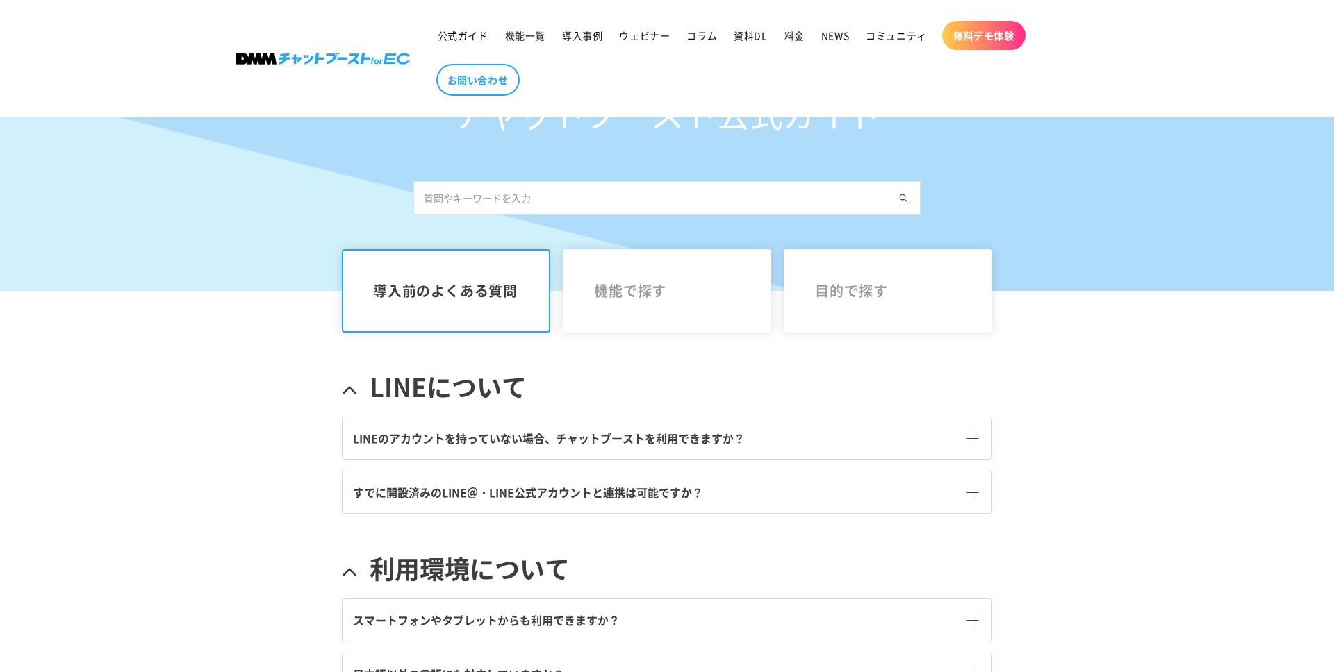
click at [266, 402] on div "チャットブースト公式ガイド 導入前のよくある質問 機能で探す 目的で探す LINEについて" at bounding box center [667, 450] width 1334 height 917
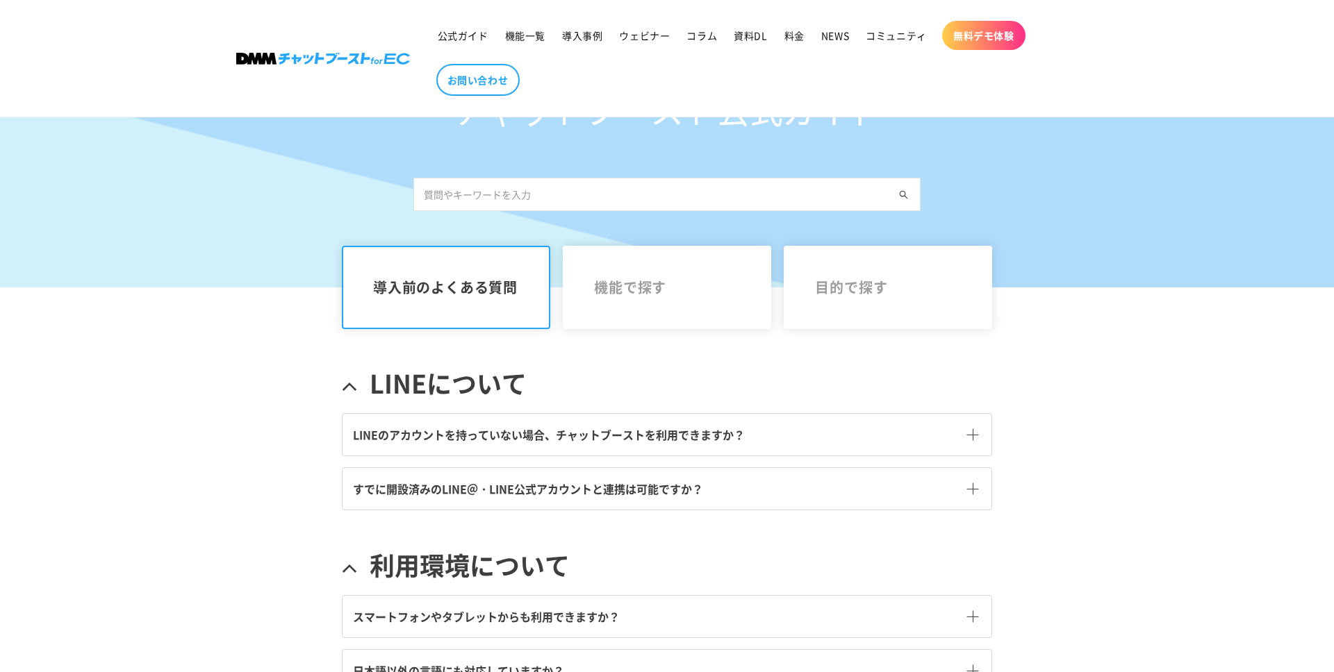
click at [673, 340] on ul "導入前のよくある質問 機能で探す 目的で探す" at bounding box center [667, 296] width 650 height 100
click at [879, 302] on link "目的で探す" at bounding box center [888, 287] width 208 height 83
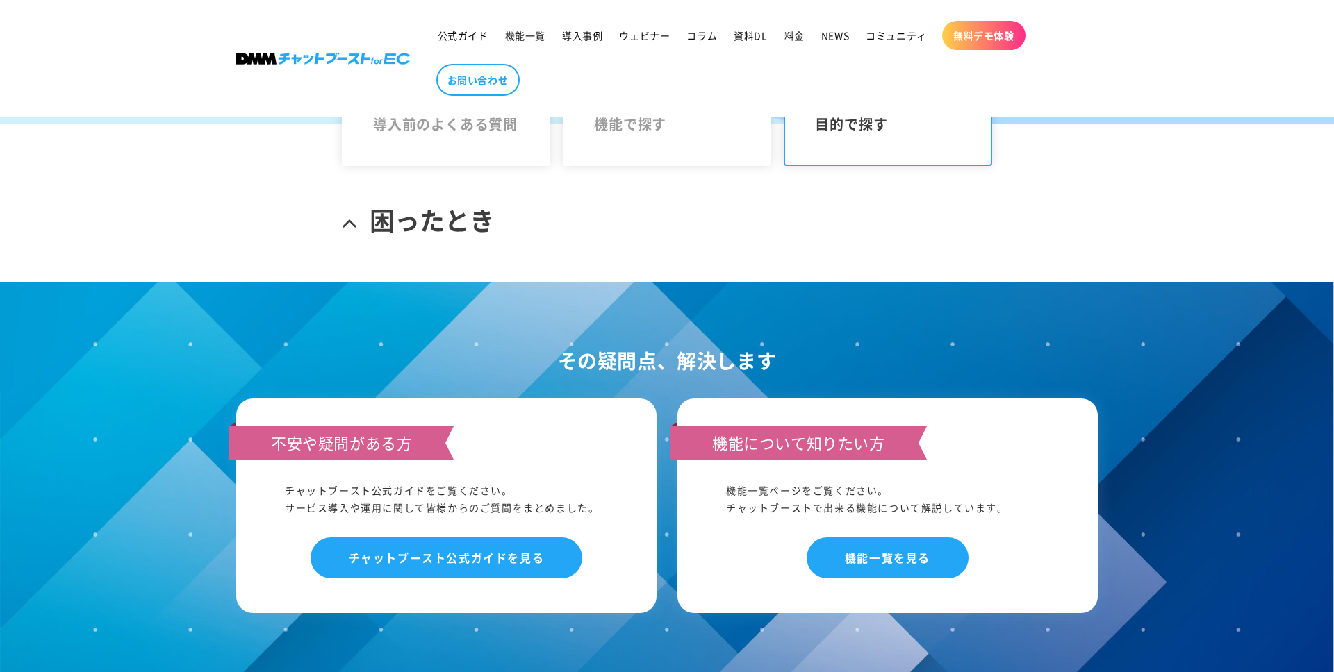
scroll to position [285, 0]
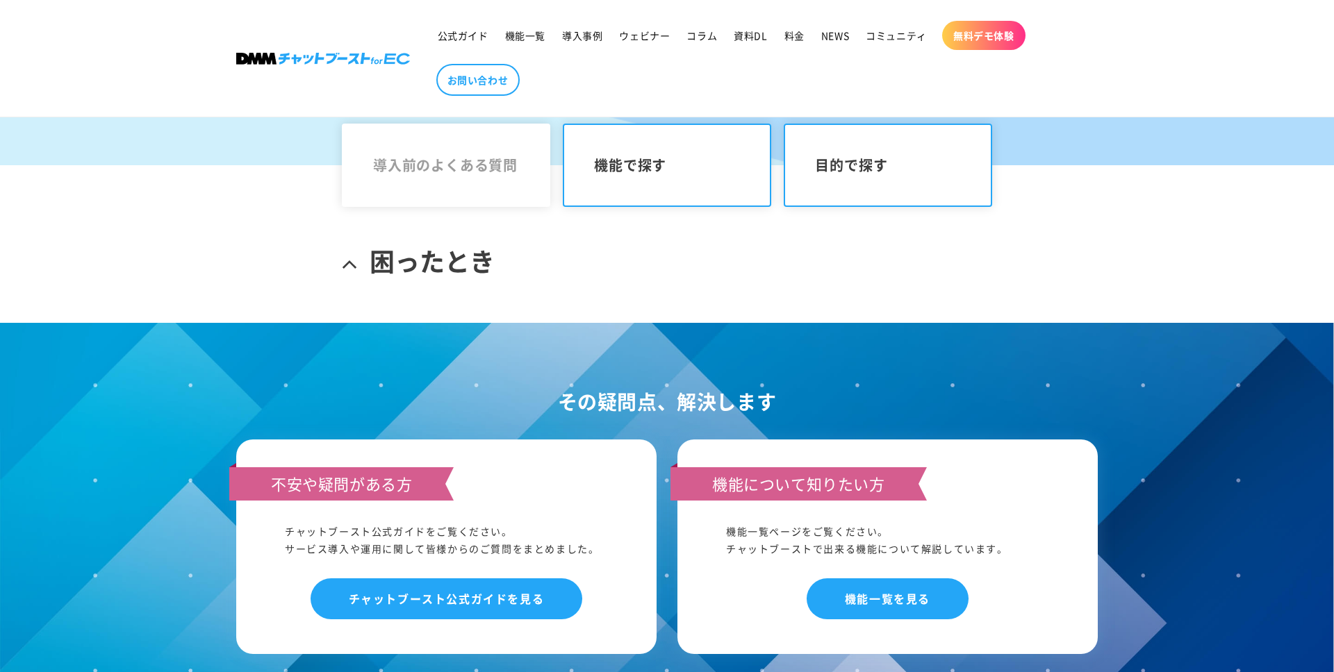
click at [661, 160] on span "機能で探す" at bounding box center [667, 165] width 146 height 17
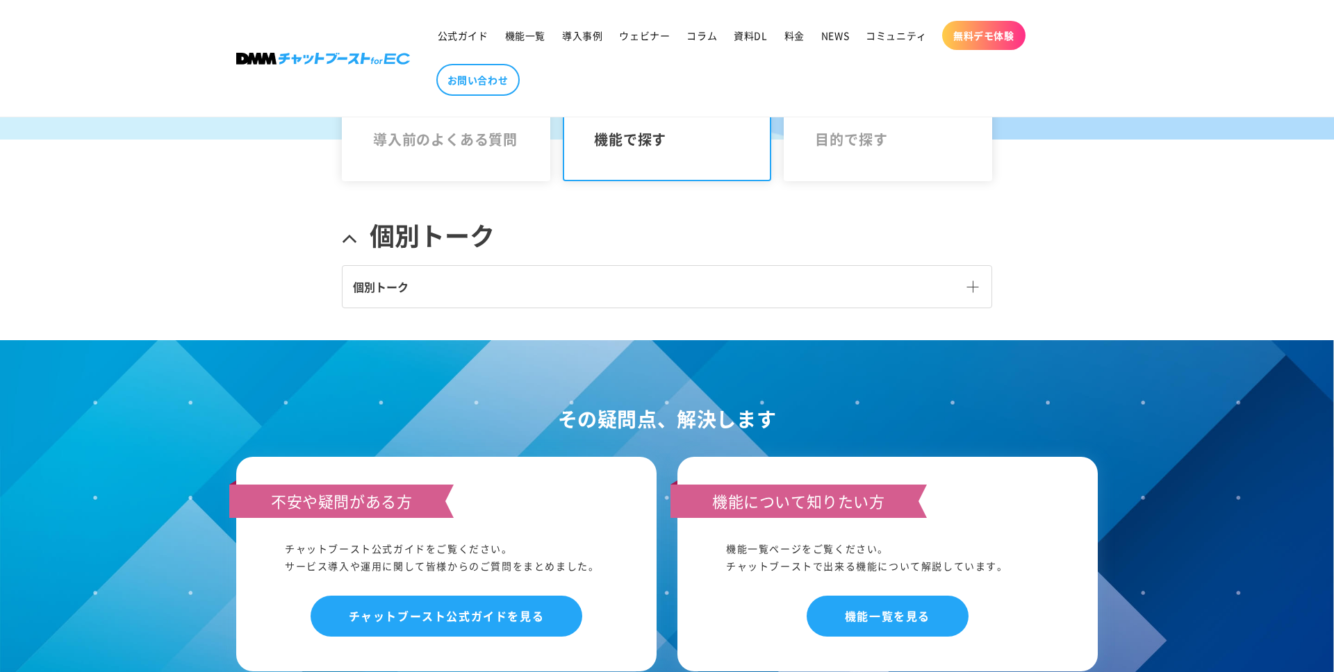
scroll to position [311, 0]
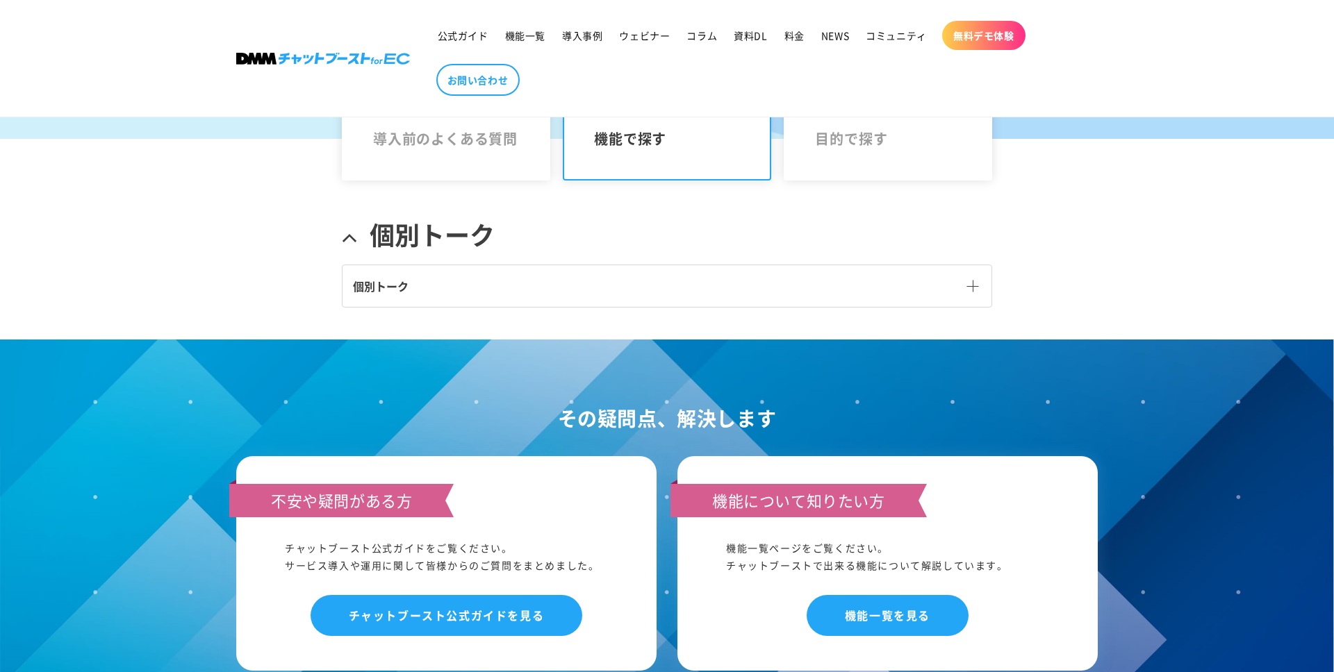
click at [530, 312] on div "個別トーク -" at bounding box center [667, 295] width 650 height 60
click at [518, 298] on link "個別トーク" at bounding box center [666, 286] width 649 height 42
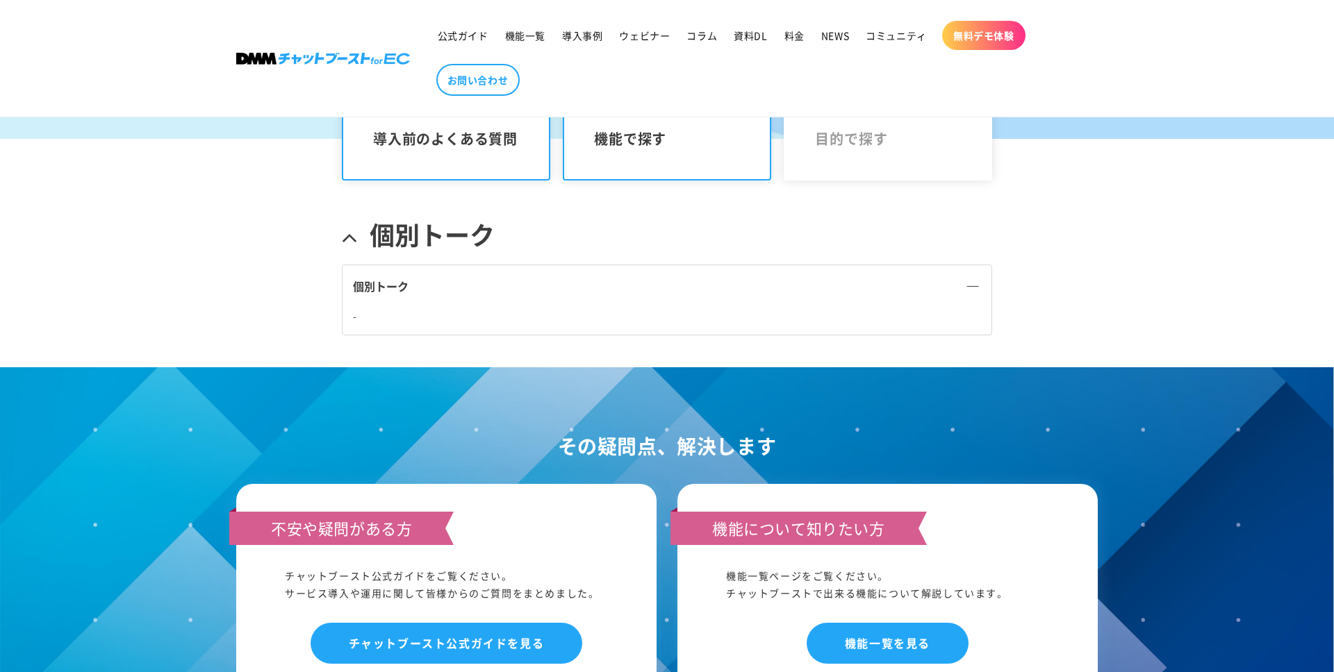
click at [442, 154] on link "導入前のよくある質問" at bounding box center [446, 138] width 208 height 83
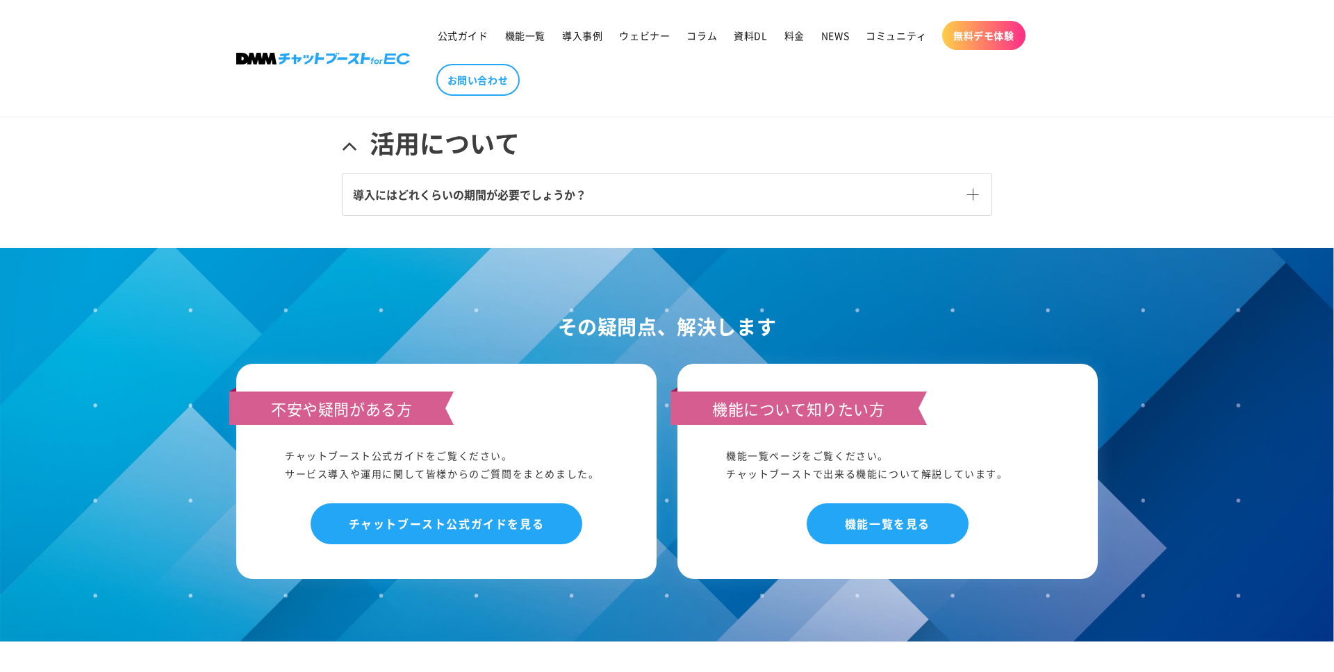
scroll to position [644, 0]
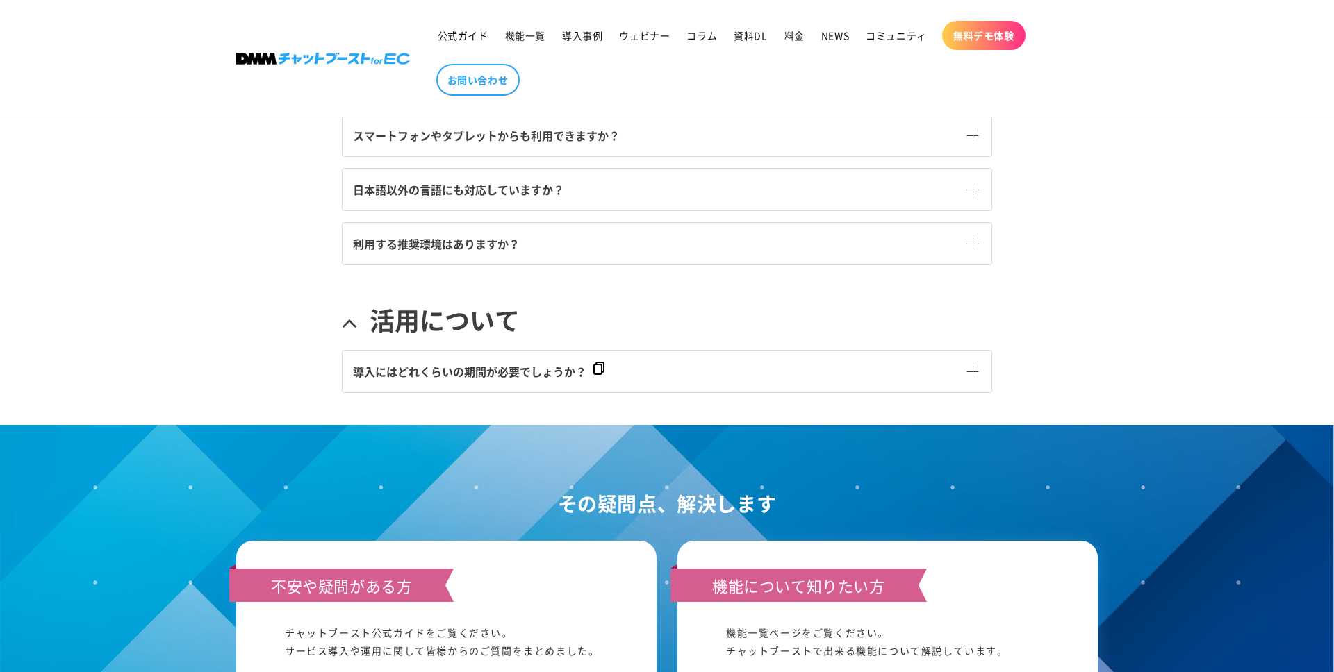
click at [522, 363] on span "導入にはどれくらいの期間が必要でしょうか？" at bounding box center [469, 371] width 233 height 17
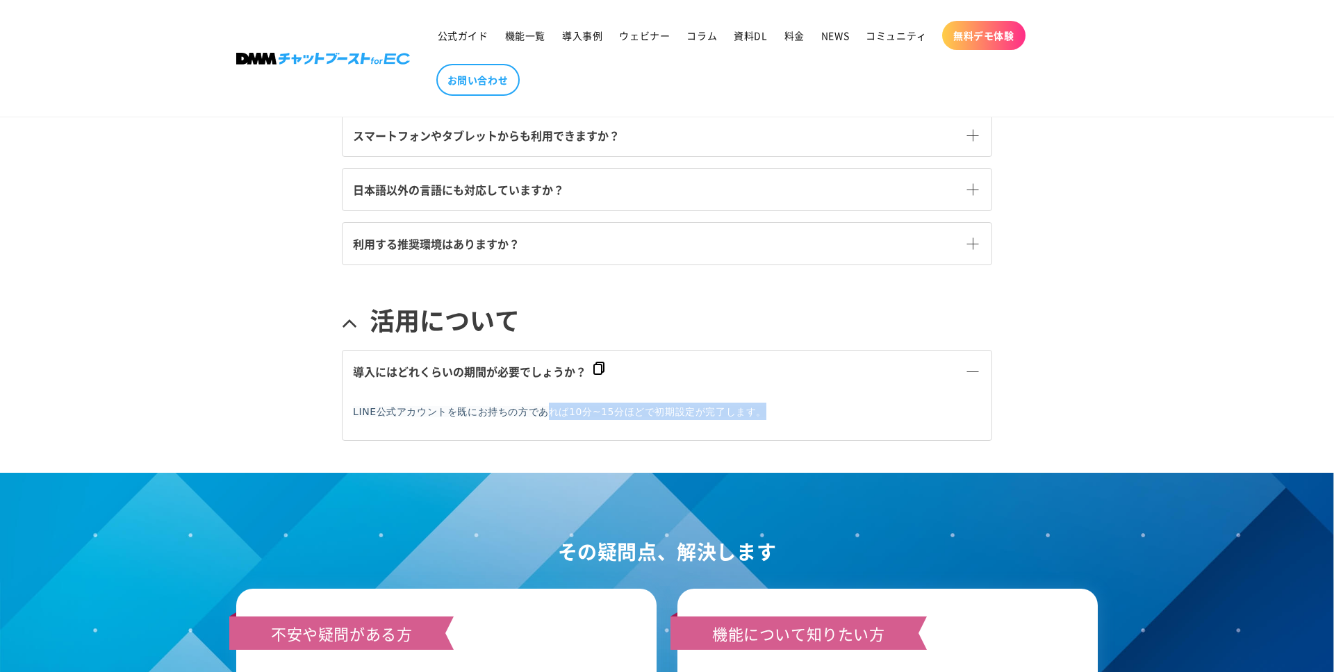
drag, startPoint x: 552, startPoint y: 404, endPoint x: 823, endPoint y: 405, distance: 271.6
click at [823, 405] on p "LINE公式アカウントを既にお持ちの方であれば10分~15分ほどで初期設定が完了します。" at bounding box center [665, 411] width 625 height 17
click at [606, 481] on div "その疑問点、解決します 不安や疑問がある方 チャットブースト公式ガイドをご覧ください。 サービス導入や運用に関して皆様からのご質問をまとめました。 チャットブ…" at bounding box center [667, 670] width 1334 height 394
click at [653, 493] on div "その疑問点、解決します 不安や疑問がある方 チャットブースト公式ガイドをご覧ください。 サービス導入や運用に関して皆様からのご質問をまとめました。 チャットブ…" at bounding box center [667, 670] width 1334 height 394
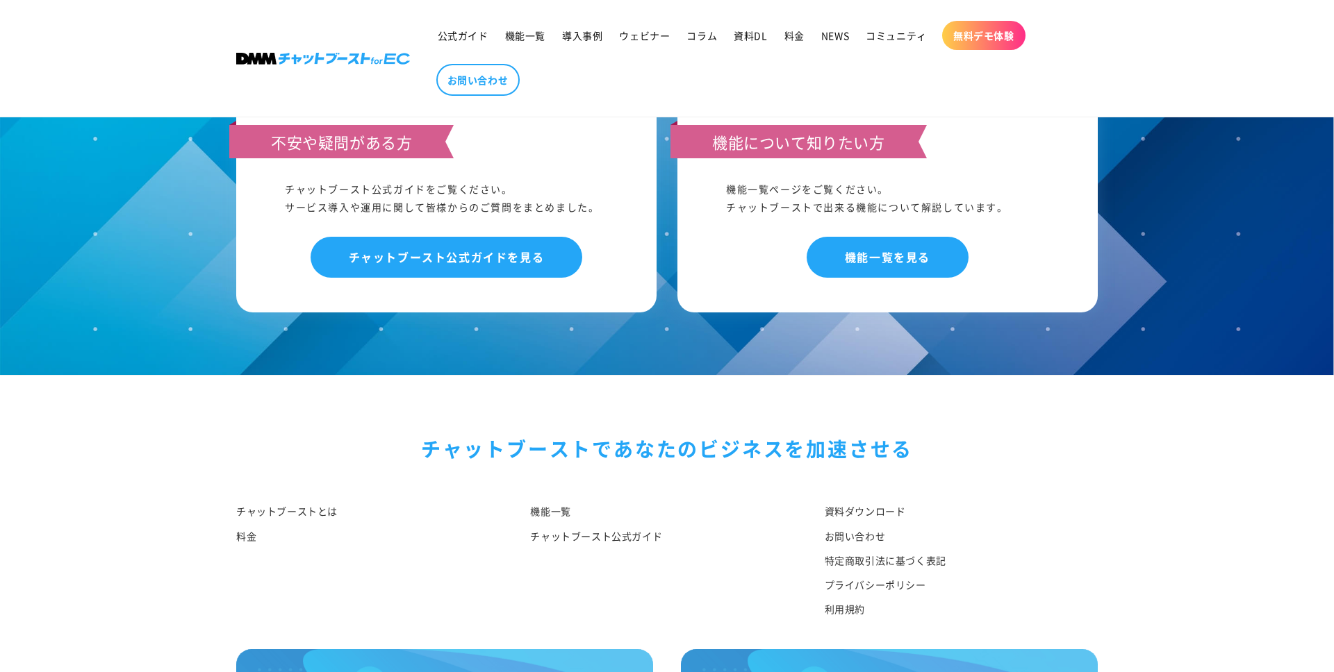
scroll to position [1262, 0]
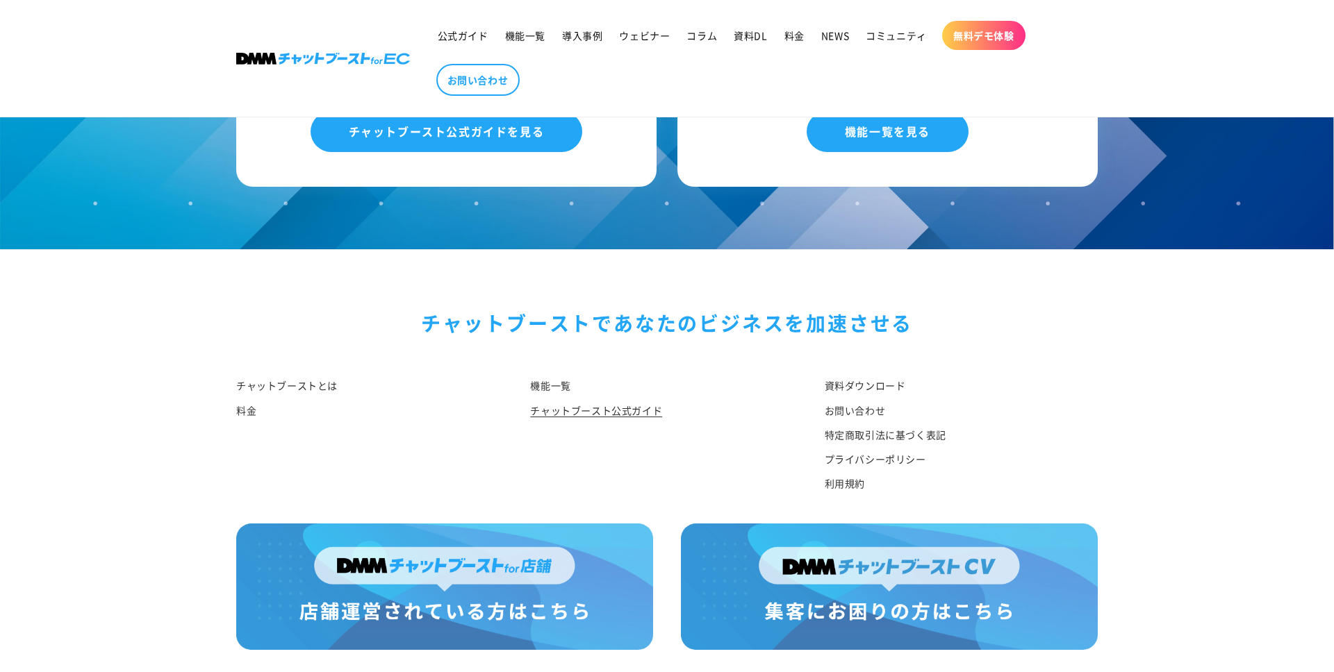
click at [585, 415] on link "チャットブースト公式ガイド" at bounding box center [596, 411] width 132 height 24
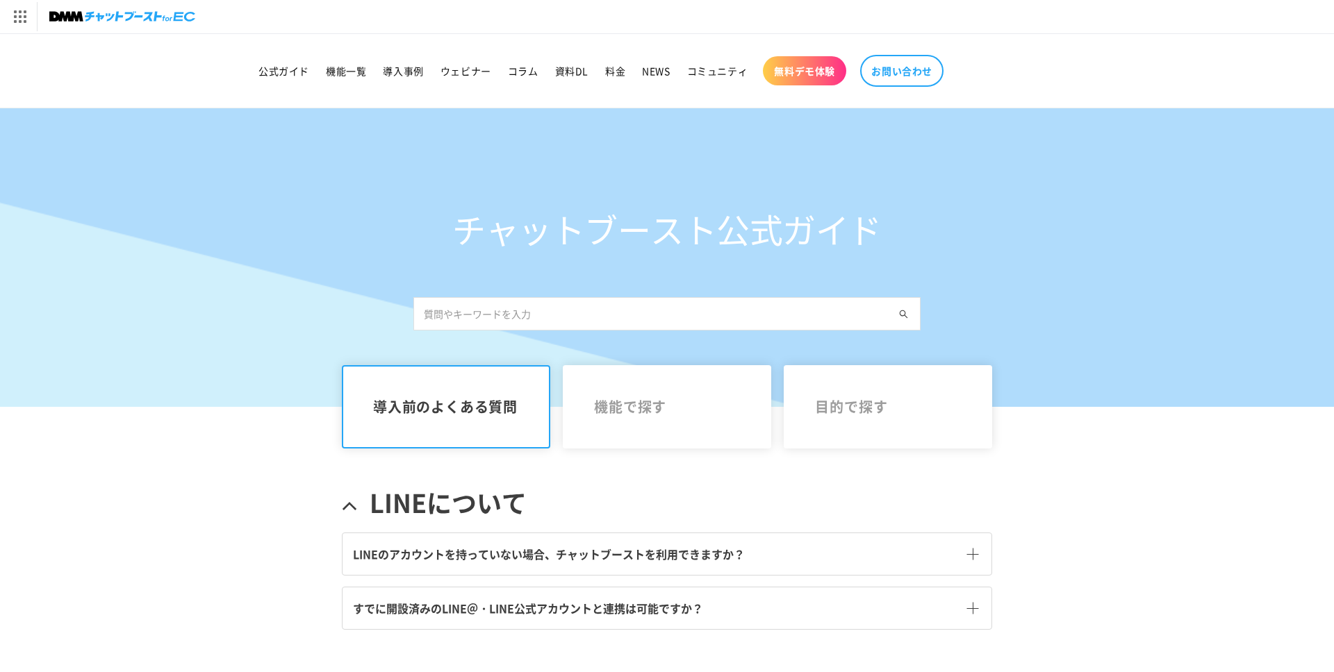
click at [256, 543] on div "チャットブースト公式ガイド 導入前のよくある質問 機能で探す 目的で探す LINEについて" at bounding box center [667, 566] width 1334 height 917
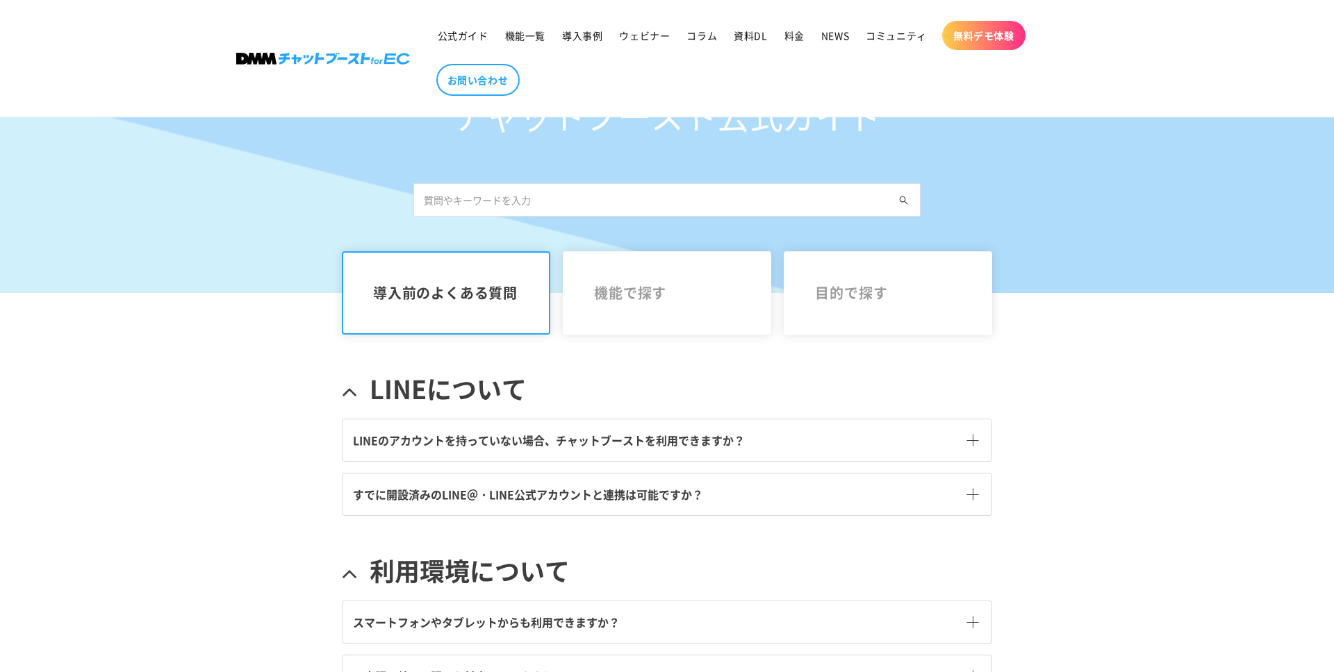
scroll to position [189, 0]
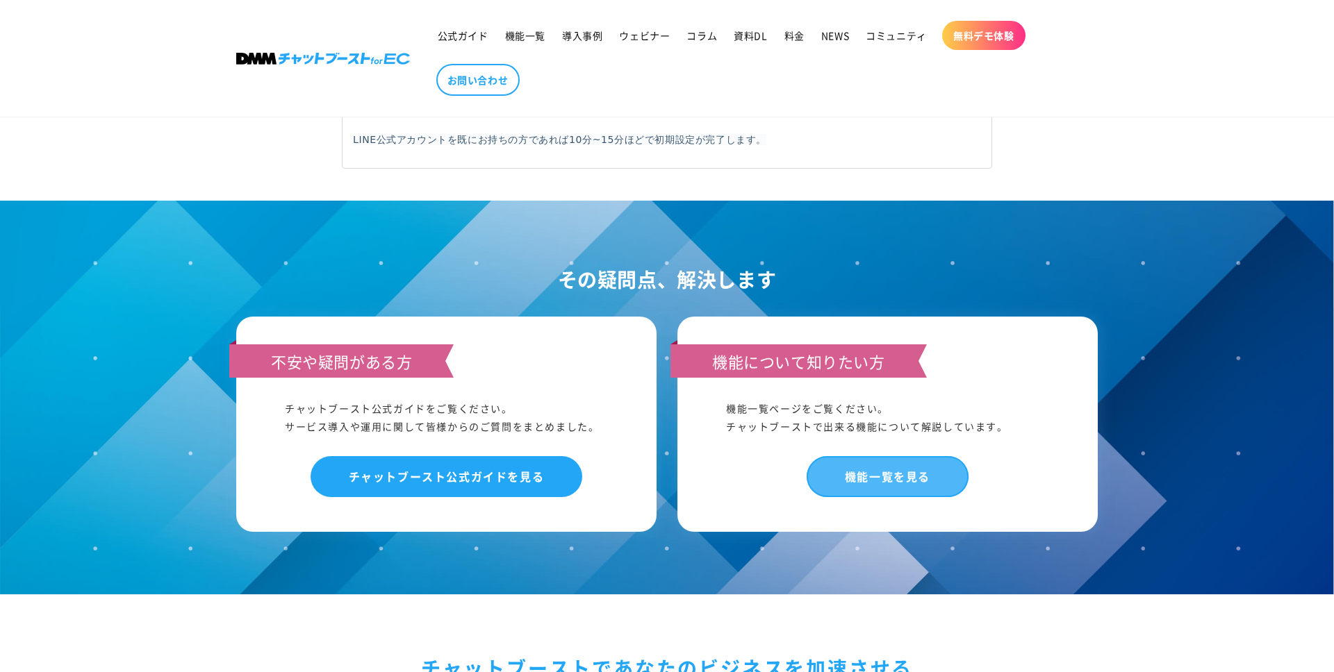
scroll to position [1300, 0]
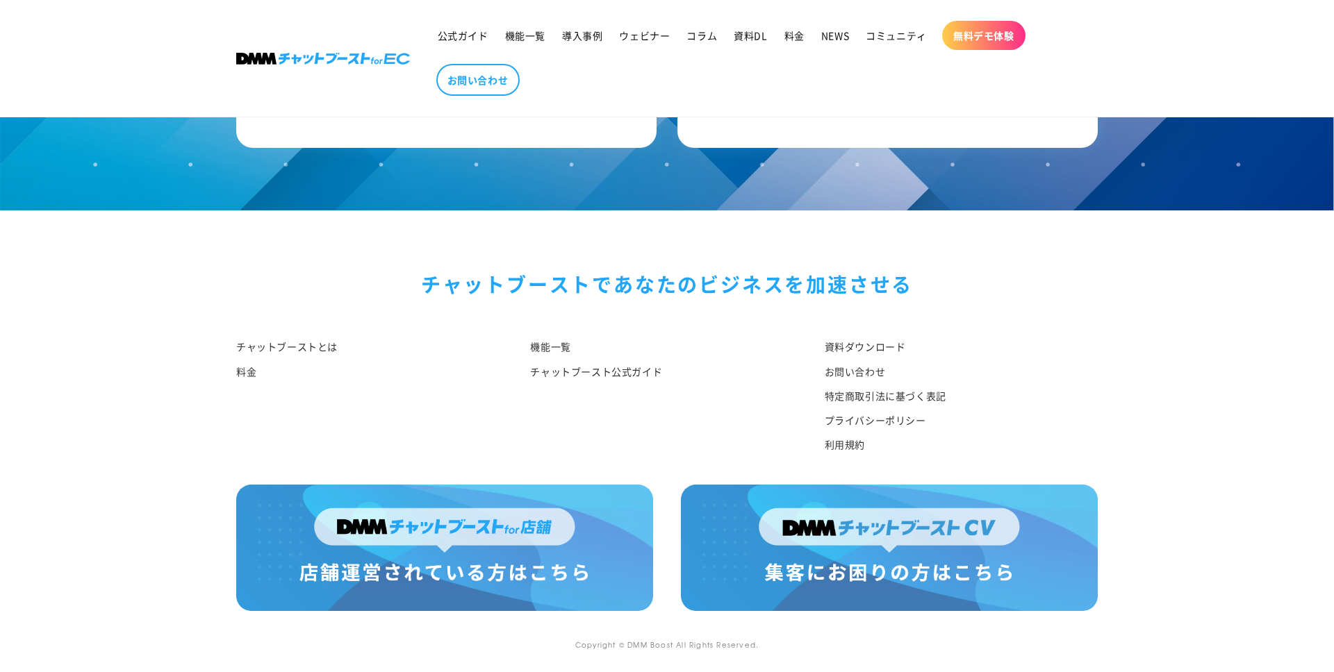
click at [881, 481] on footer "チャットブーストで あなたのビジネスを加速させる チャットブーストとは 料金 機能一覧 チャットブースト公式ガイド 資料ダウンロード お問い合わせ 特定商取引…" at bounding box center [667, 441] width 1334 height 463
click at [770, 518] on img at bounding box center [889, 548] width 417 height 126
click at [581, 542] on img at bounding box center [444, 548] width 417 height 126
